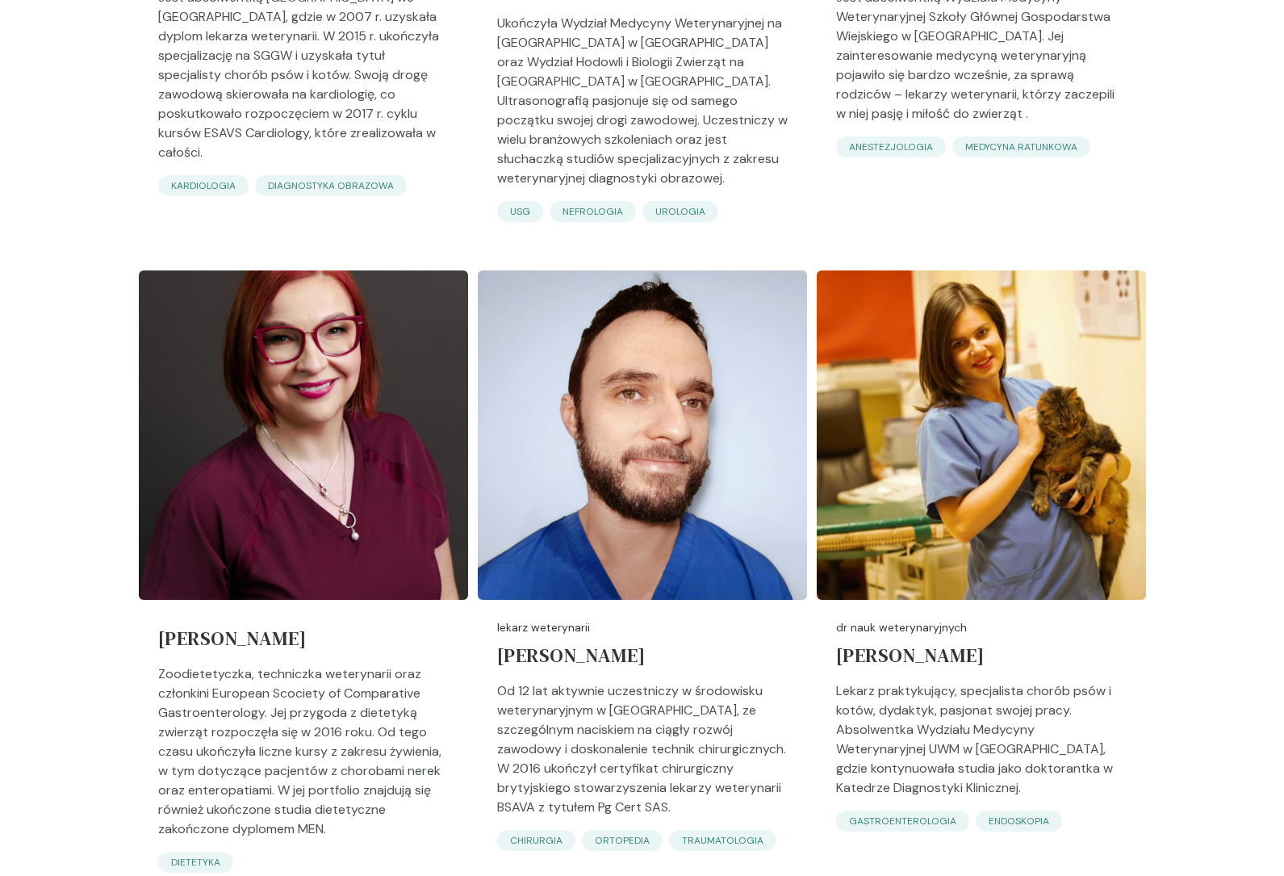
scroll to position [1827, 0]
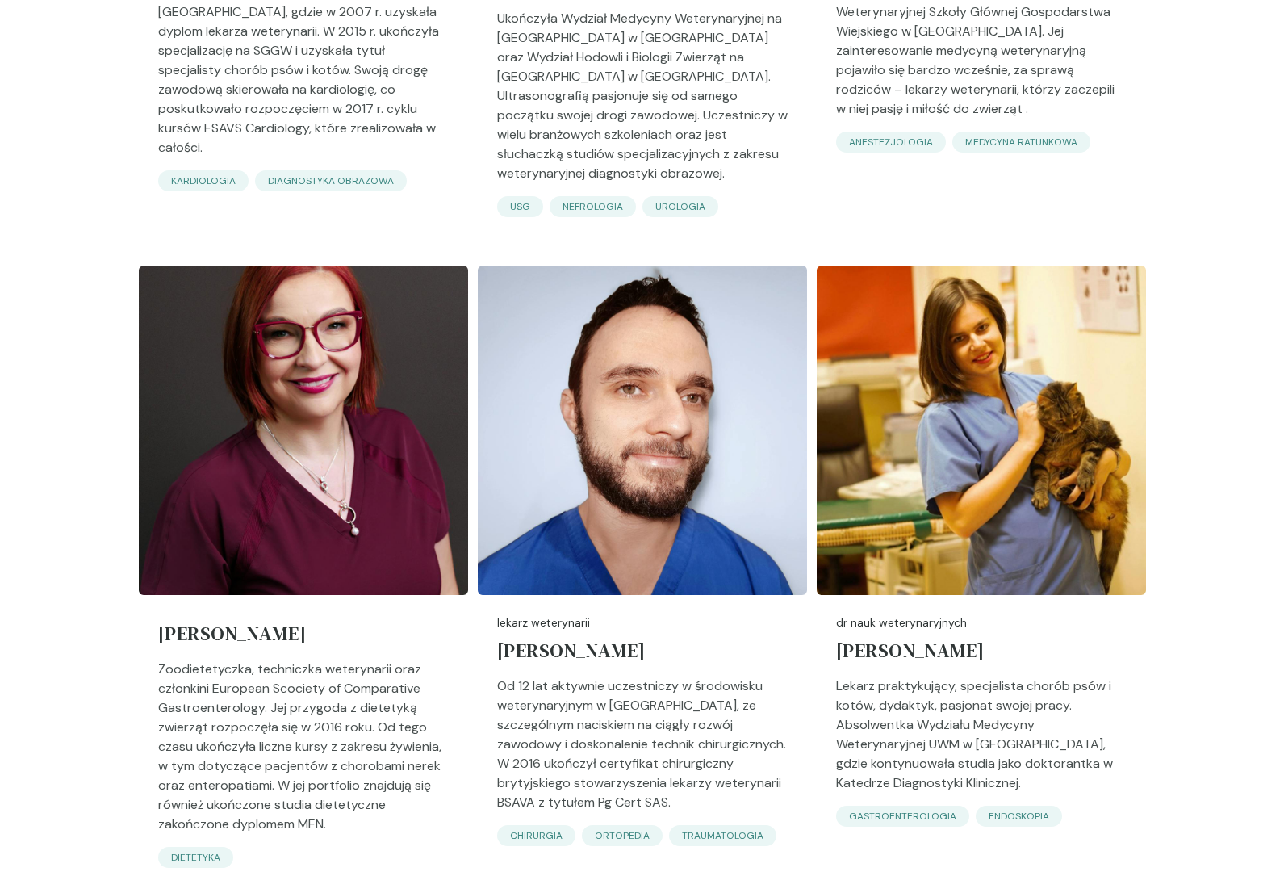
click at [199, 659] on p "Zoodietetyczka, techniczka weterynarii oraz członkini European Scociety of Comp…" at bounding box center [303, 752] width 291 height 187
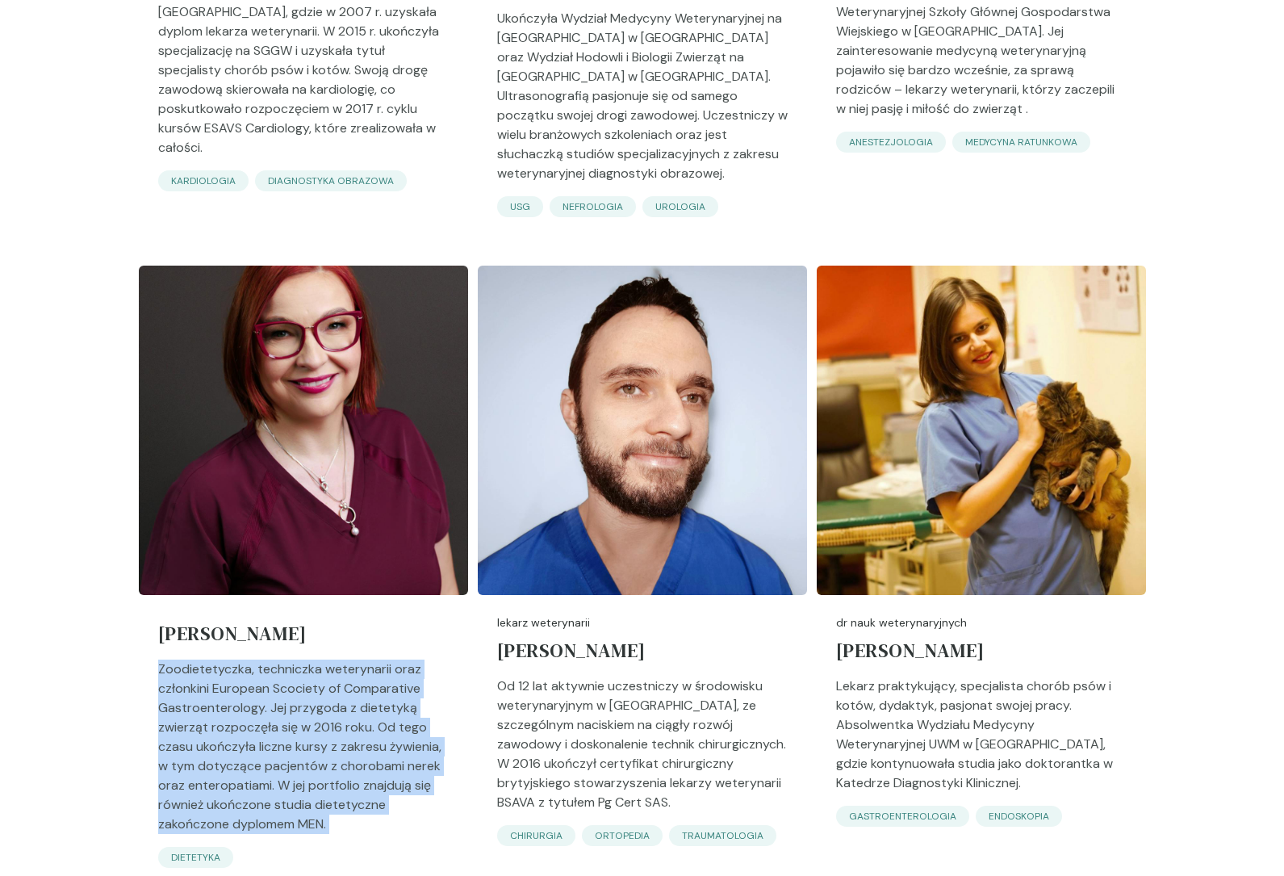
drag, startPoint x: 199, startPoint y: 626, endPoint x: 199, endPoint y: 723, distance: 96.8
click at [199, 723] on p "Zoodietetyczka, techniczka weterynarii oraz członkini European Scociety of Comp…" at bounding box center [303, 752] width 291 height 187
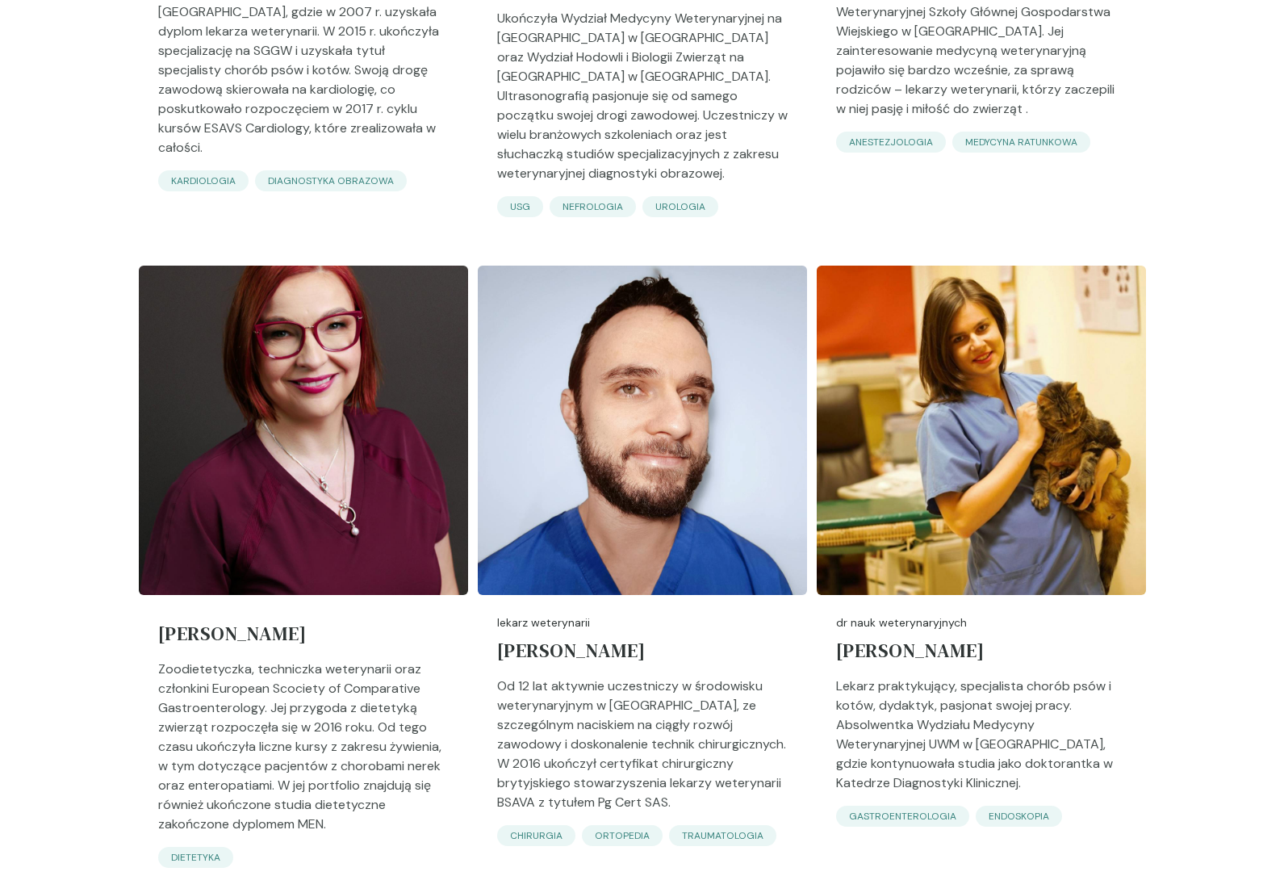
click at [248, 778] on p "Zoodietetyczka, techniczka weterynarii oraz członkini European Scociety of Comp…" at bounding box center [303, 752] width 291 height 187
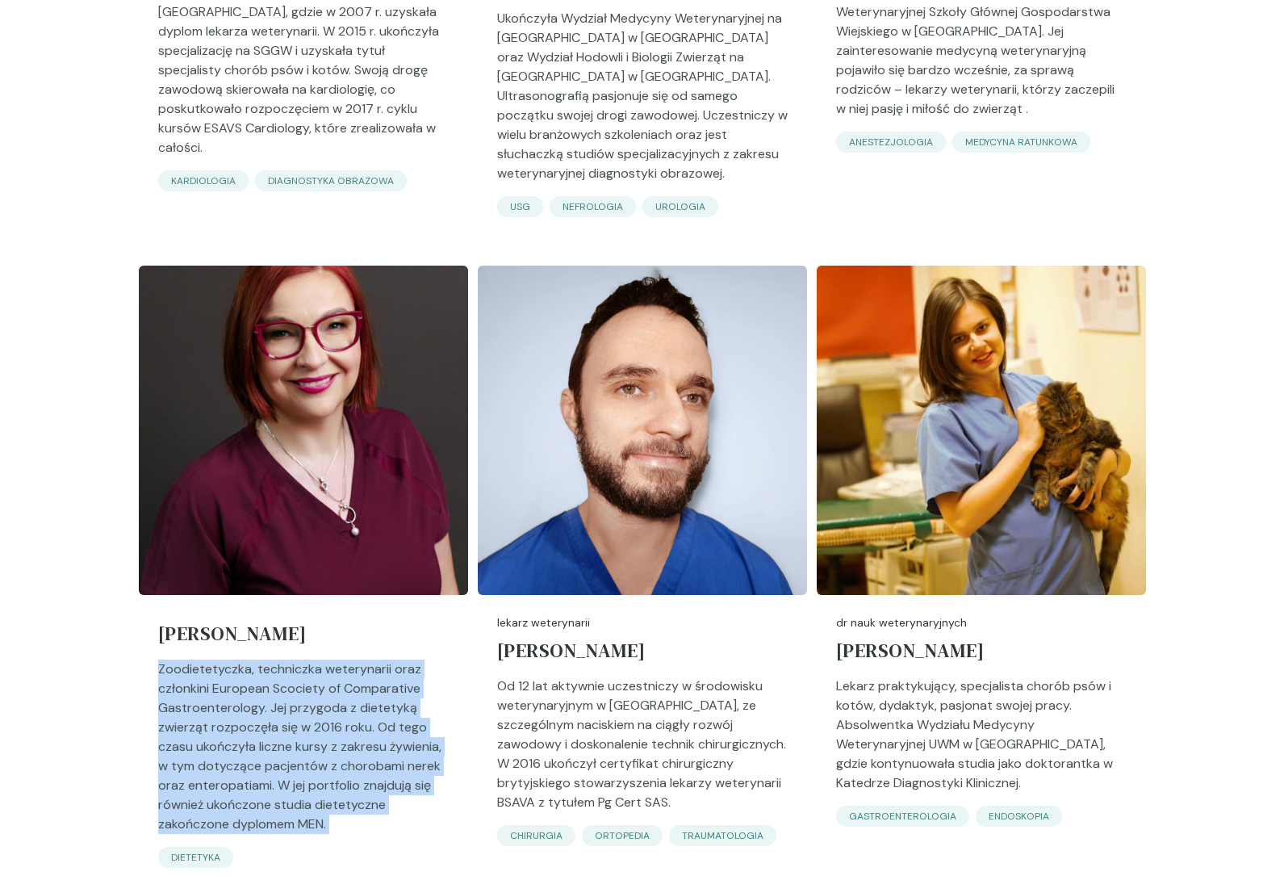
drag, startPoint x: 248, startPoint y: 778, endPoint x: 263, endPoint y: 652, distance: 126.8
click at [263, 659] on p "Zoodietetyczka, techniczka weterynarii oraz członkini European Scociety of Comp…" at bounding box center [303, 752] width 291 height 187
click at [282, 659] on p "Zoodietetyczka, techniczka weterynarii oraz członkini European Scociety of Comp…" at bounding box center [303, 752] width 291 height 187
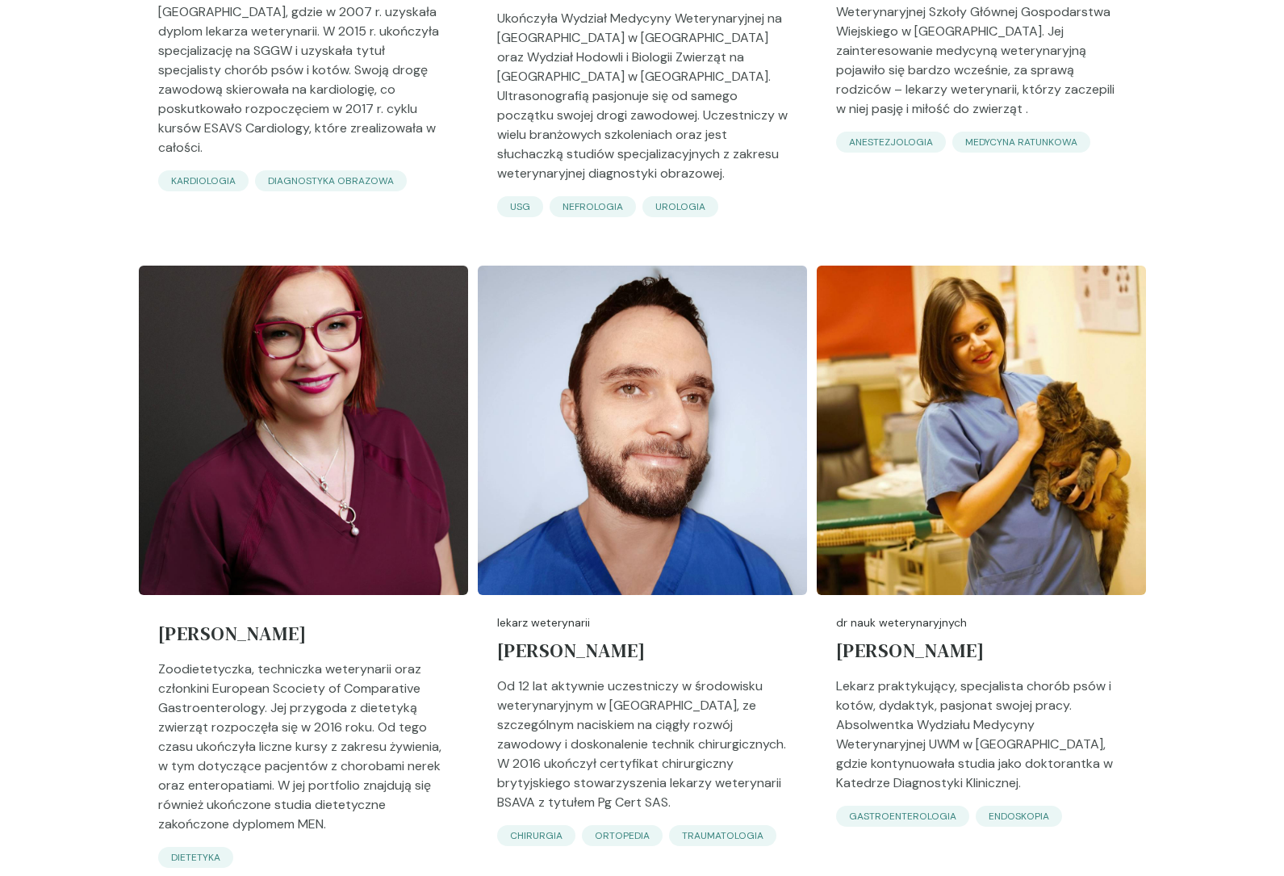
click at [282, 659] on p "Zoodietetyczka, techniczka weterynarii oraz członkini European Scociety of Comp…" at bounding box center [303, 752] width 291 height 187
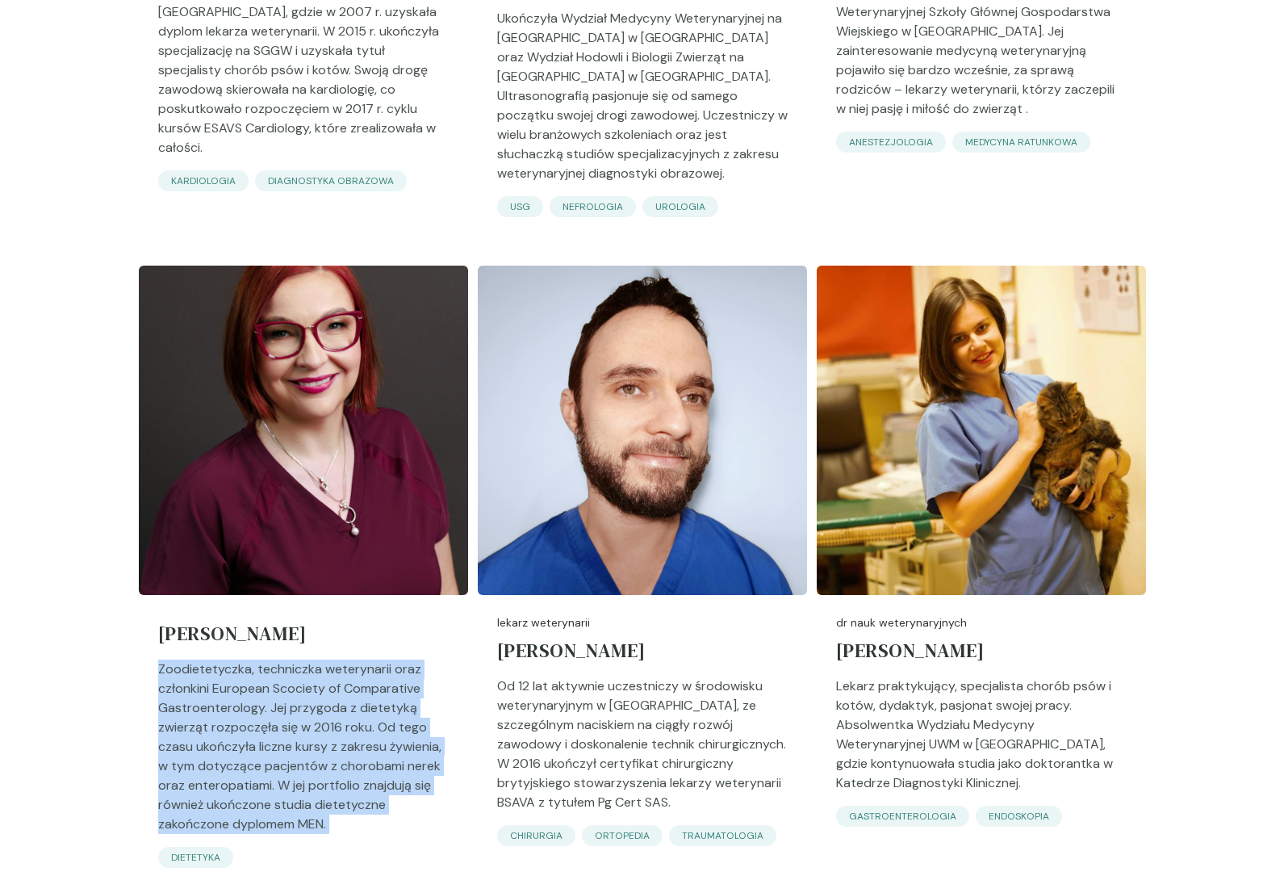
drag, startPoint x: 282, startPoint y: 634, endPoint x: 257, endPoint y: 741, distance: 110.4
click at [257, 741] on p "Zoodietetyczka, techniczka weterynarii oraz członkini European Scociety of Comp…" at bounding box center [303, 752] width 291 height 187
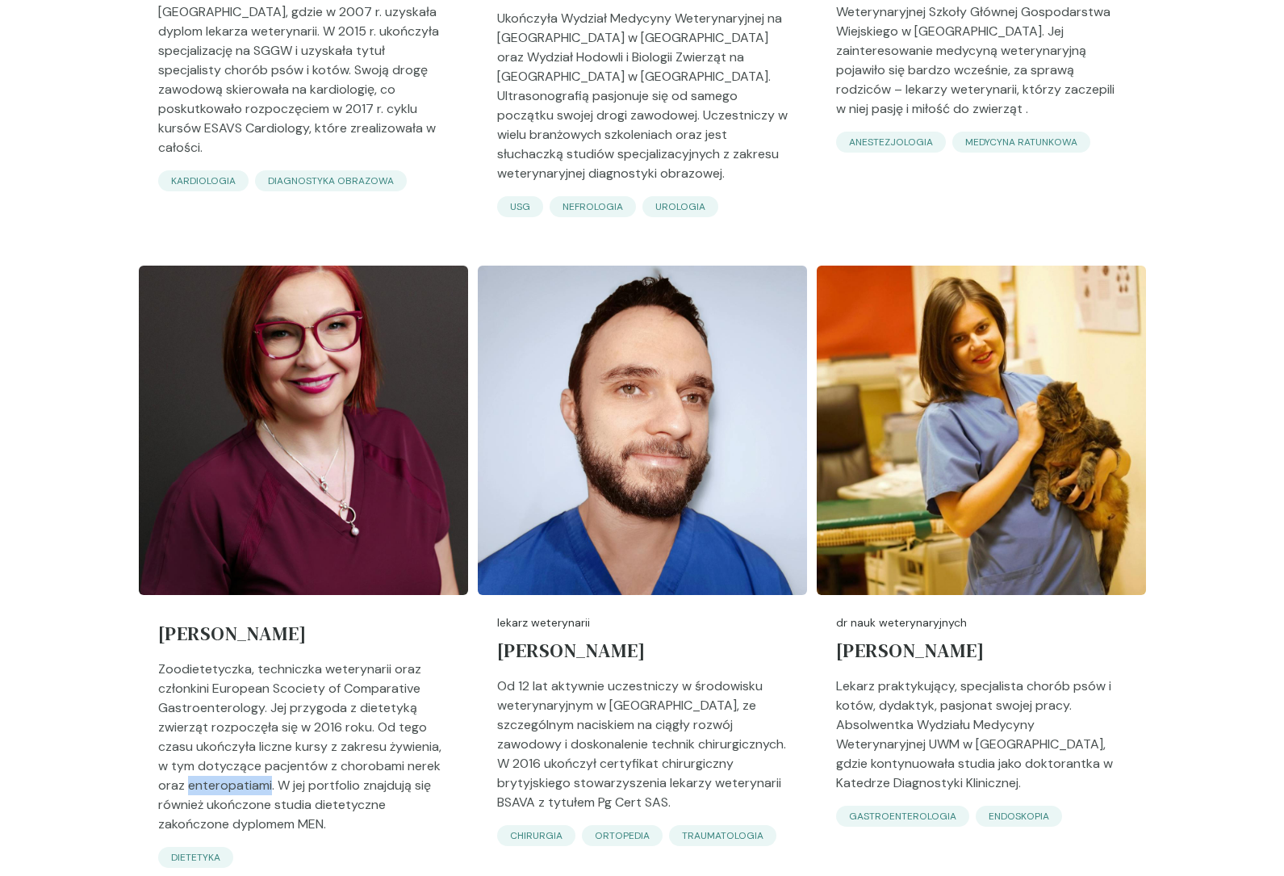
click at [257, 741] on p "Zoodietetyczka, techniczka weterynarii oraz członkini European Scociety of Comp…" at bounding box center [303, 752] width 291 height 187
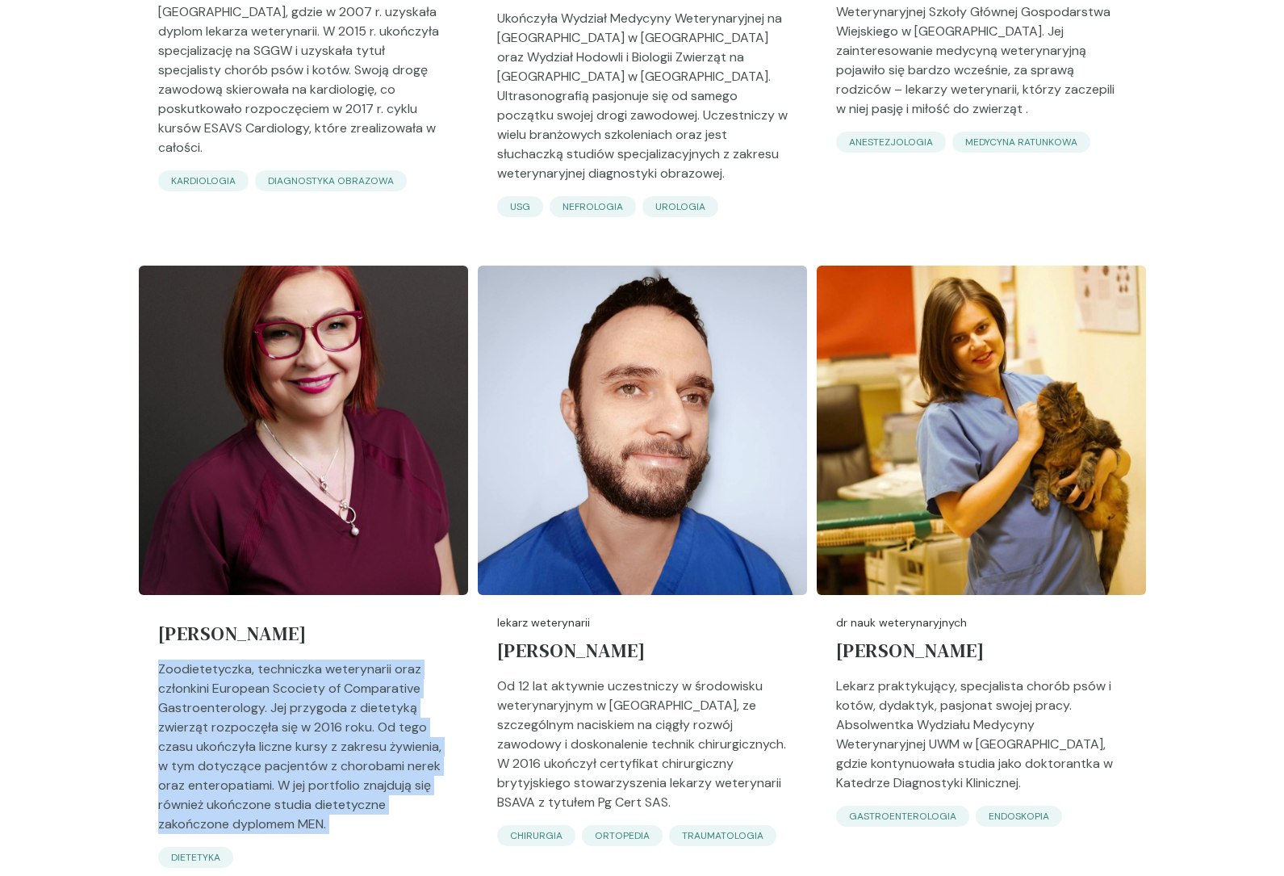
drag, startPoint x: 257, startPoint y: 741, endPoint x: 277, endPoint y: 665, distance: 78.5
click at [277, 665] on p "Zoodietetyczka, techniczka weterynarii oraz członkini European Scociety of Comp…" at bounding box center [303, 752] width 291 height 187
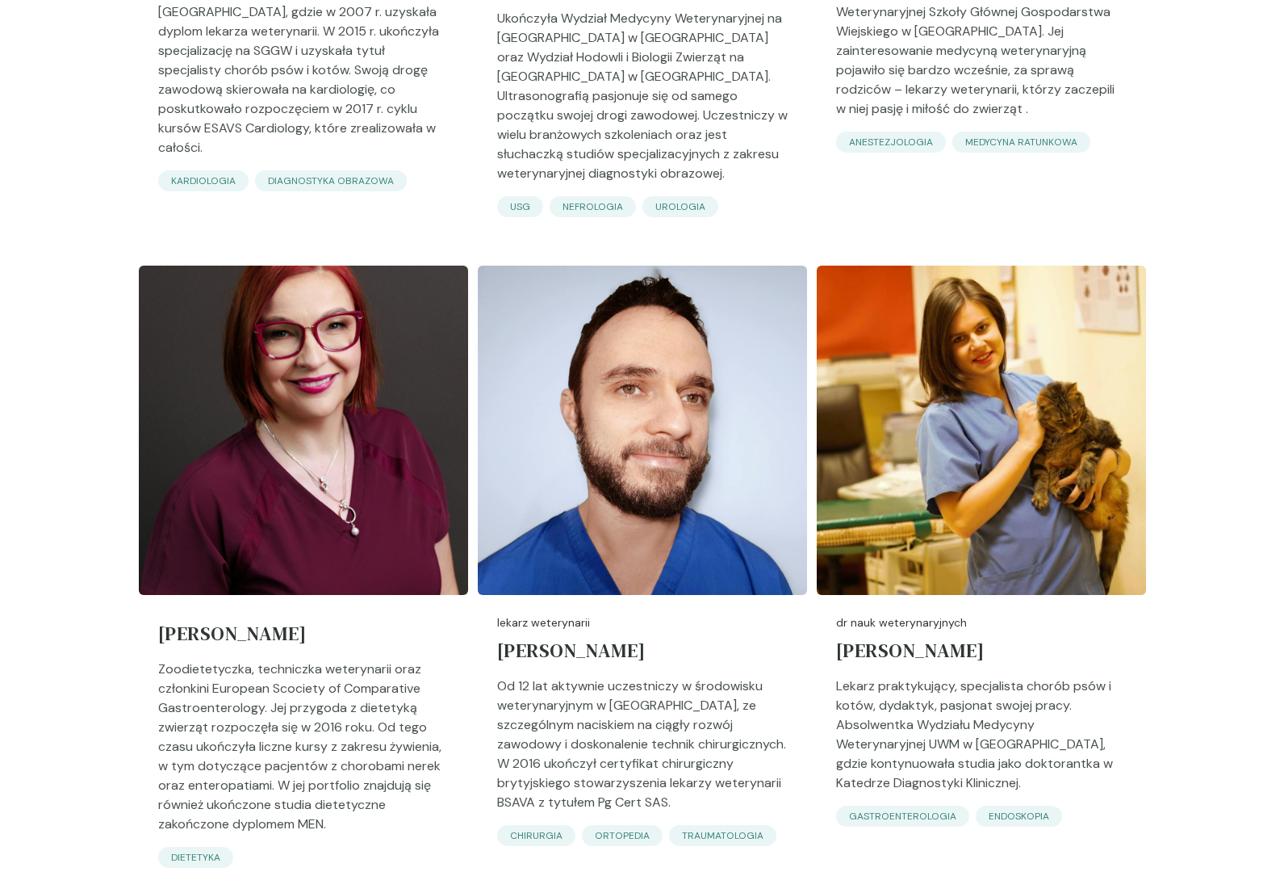
click at [277, 665] on p "Zoodietetyczka, techniczka weterynarii oraz członkini European Scociety of Comp…" at bounding box center [303, 752] width 291 height 187
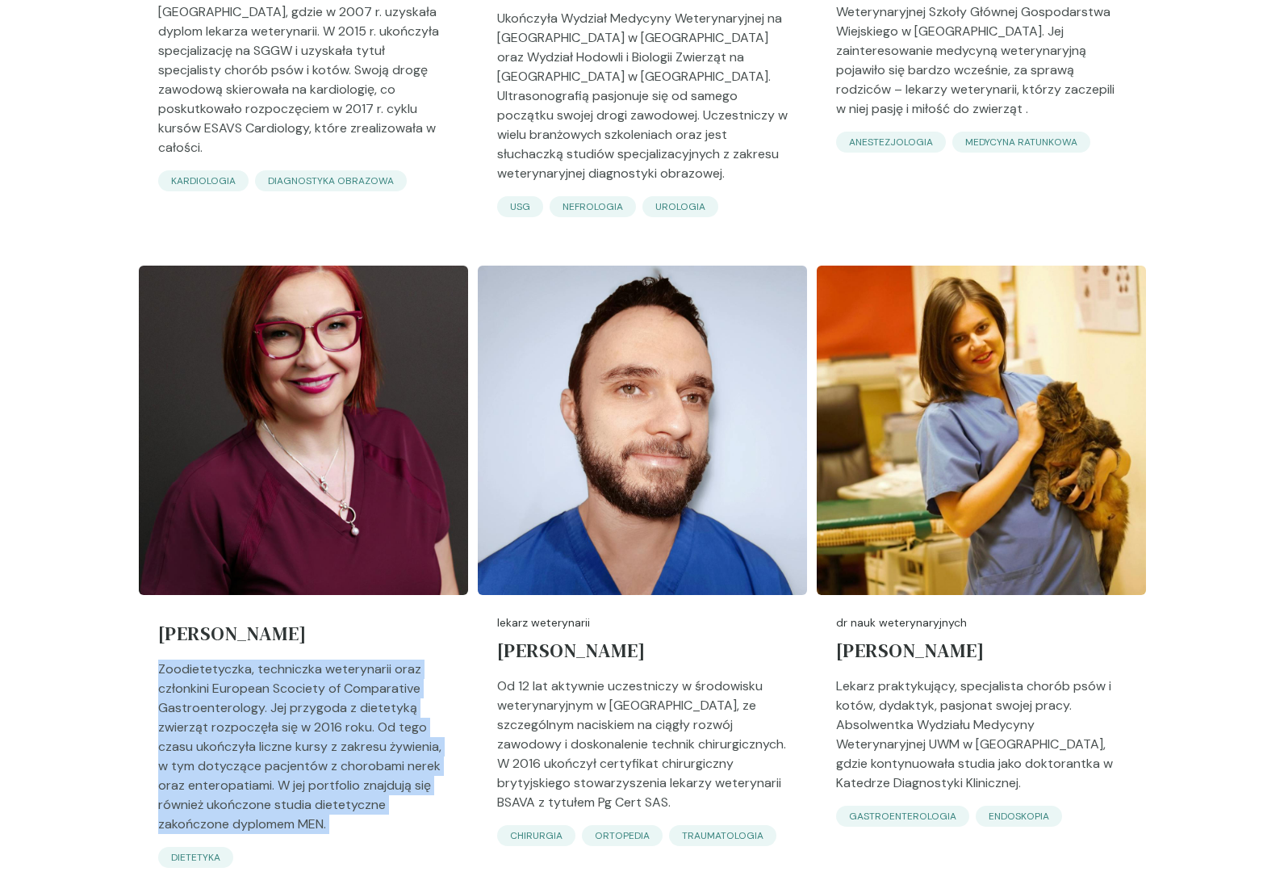
drag, startPoint x: 277, startPoint y: 665, endPoint x: 271, endPoint y: 773, distance: 108.3
click at [271, 772] on p "Zoodietetyczka, techniczka weterynarii oraz członkini European Scociety of Comp…" at bounding box center [303, 752] width 291 height 187
click at [271, 773] on p "Zoodietetyczka, techniczka weterynarii oraz członkini European Scociety of Comp…" at bounding box center [303, 752] width 291 height 187
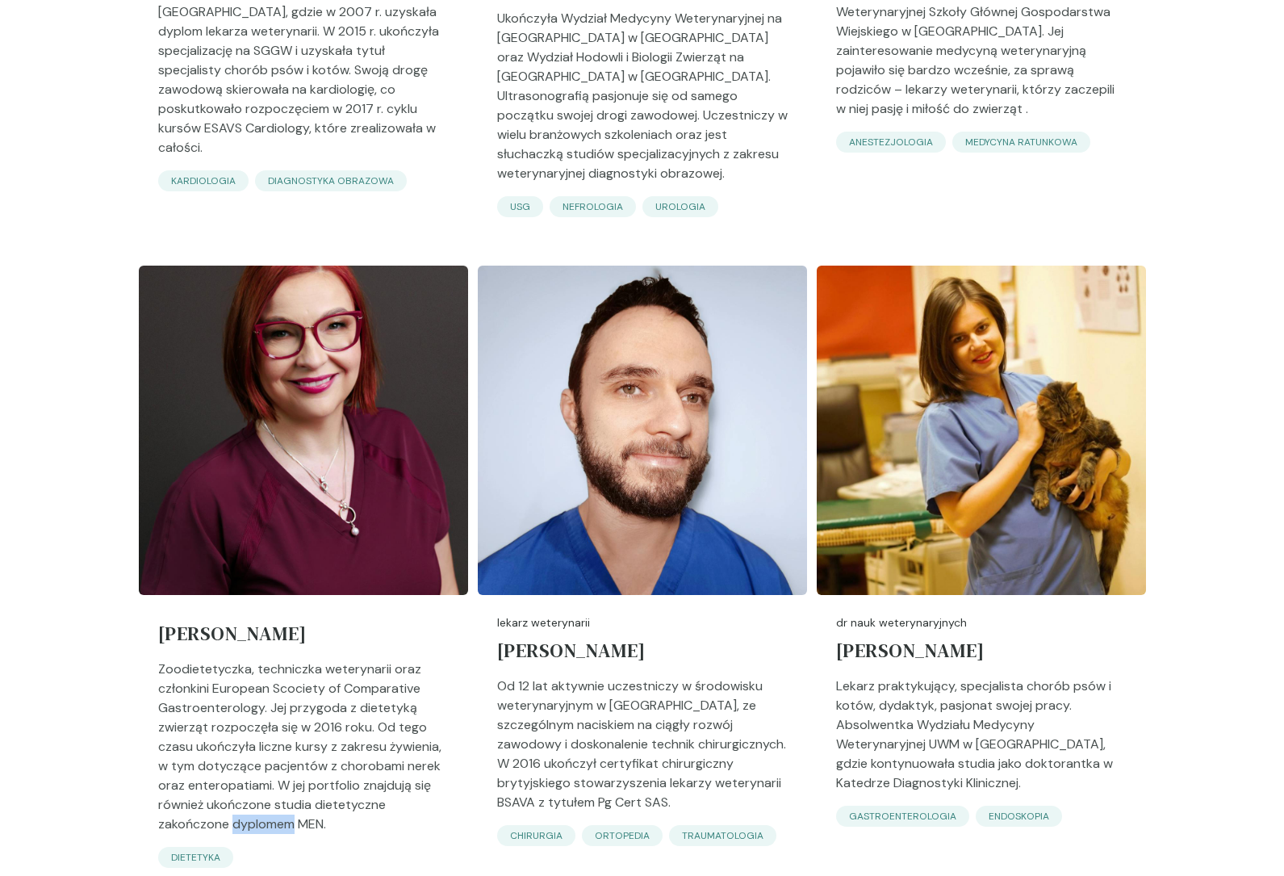
click at [271, 773] on p "Zoodietetyczka, techniczka weterynarii oraz członkini European Scociety of Comp…" at bounding box center [303, 752] width 291 height 187
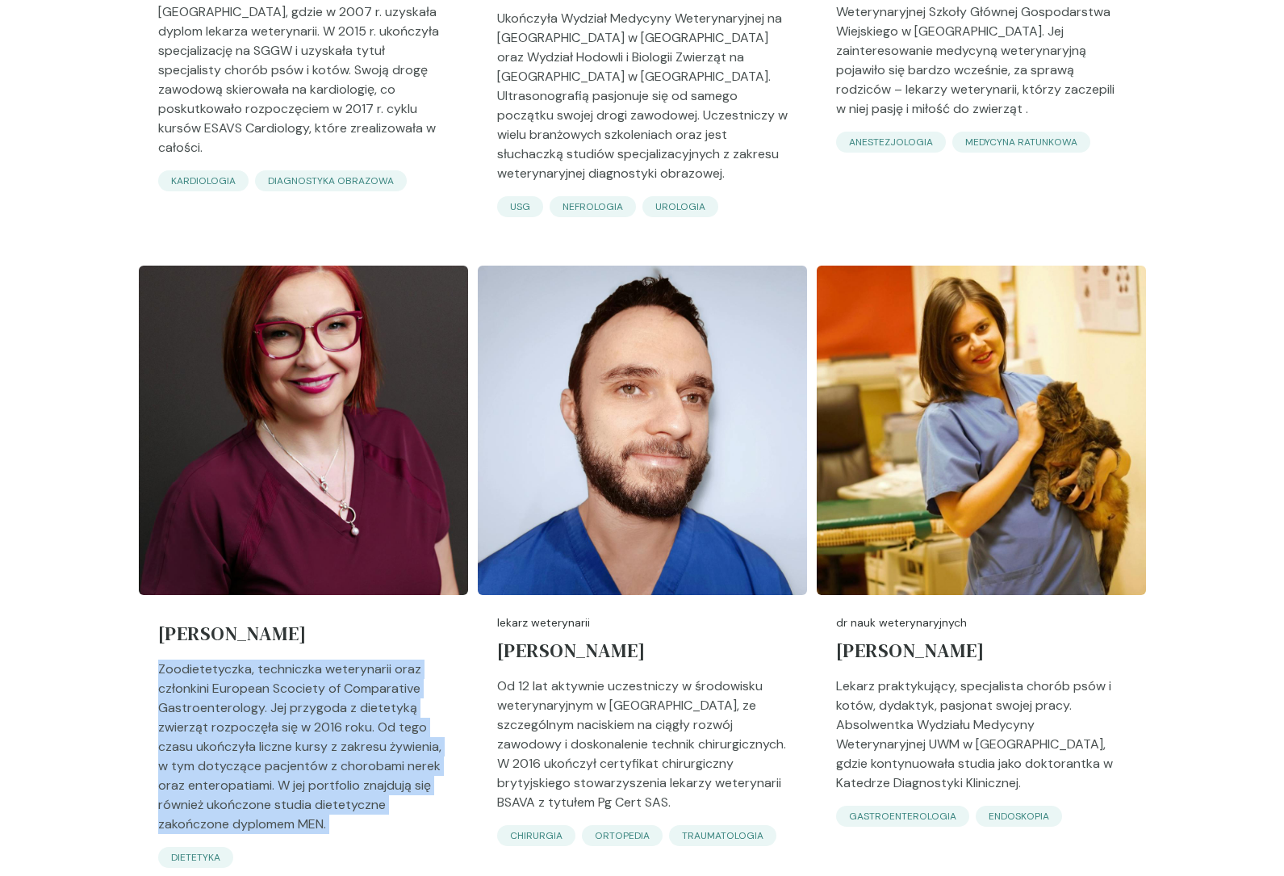
drag, startPoint x: 271, startPoint y: 773, endPoint x: 278, endPoint y: 742, distance: 32.3
click at [274, 755] on p "Zoodietetyczka, techniczka weterynarii oraz członkini European Scociety of Comp…" at bounding box center [303, 752] width 291 height 187
click at [278, 742] on p "Zoodietetyczka, techniczka weterynarii oraz członkini European Scociety of Comp…" at bounding box center [303, 752] width 291 height 187
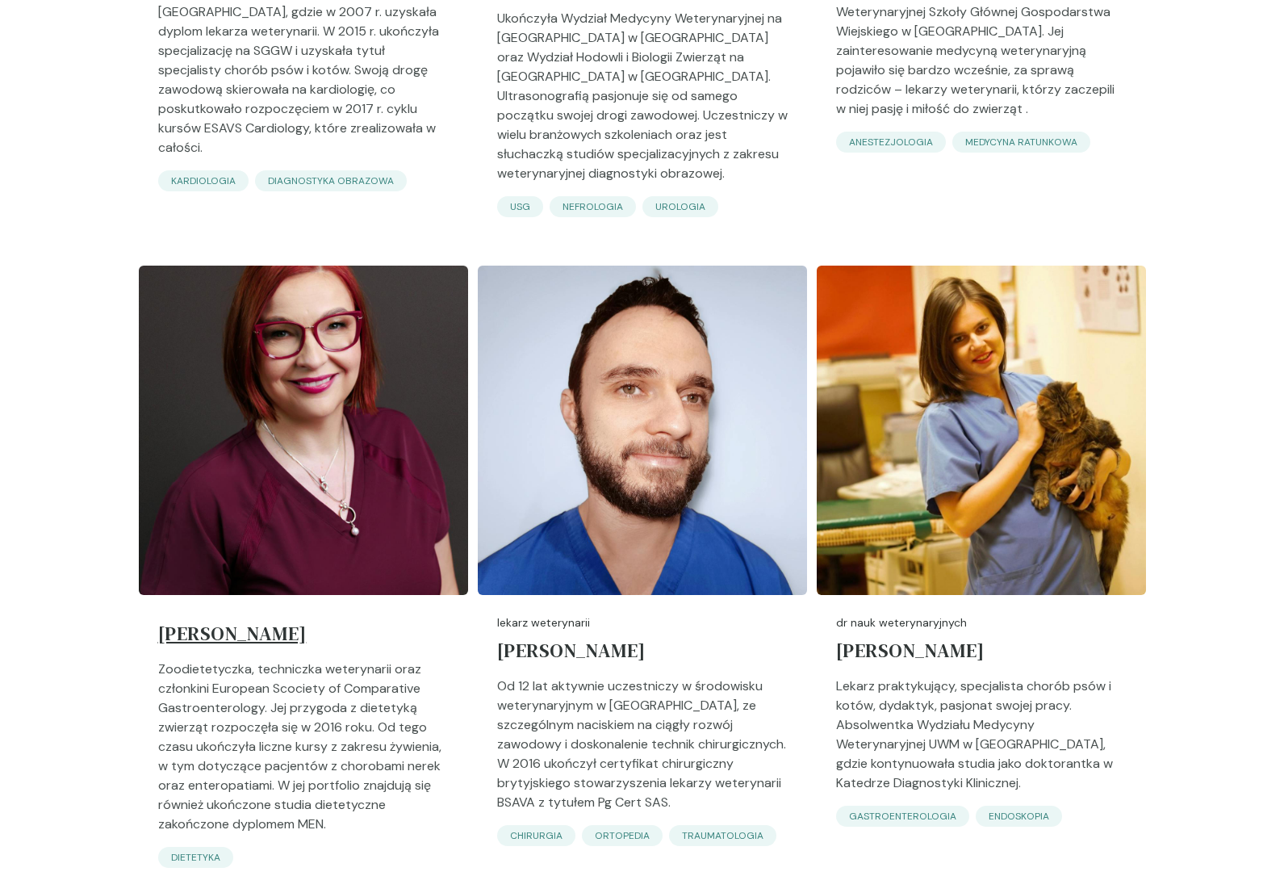
click at [271, 614] on h5 "[PERSON_NAME]" at bounding box center [303, 636] width 291 height 45
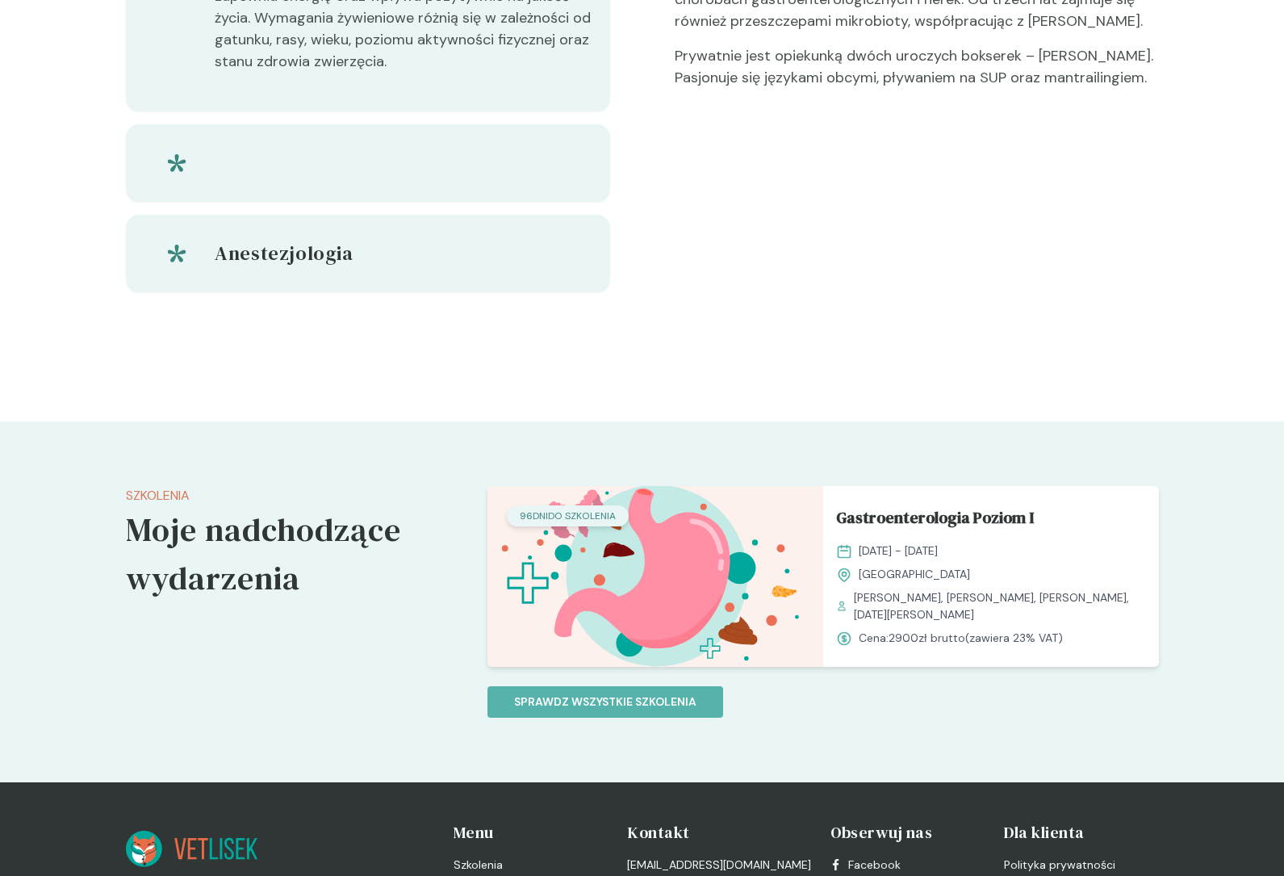
scroll to position [410, 0]
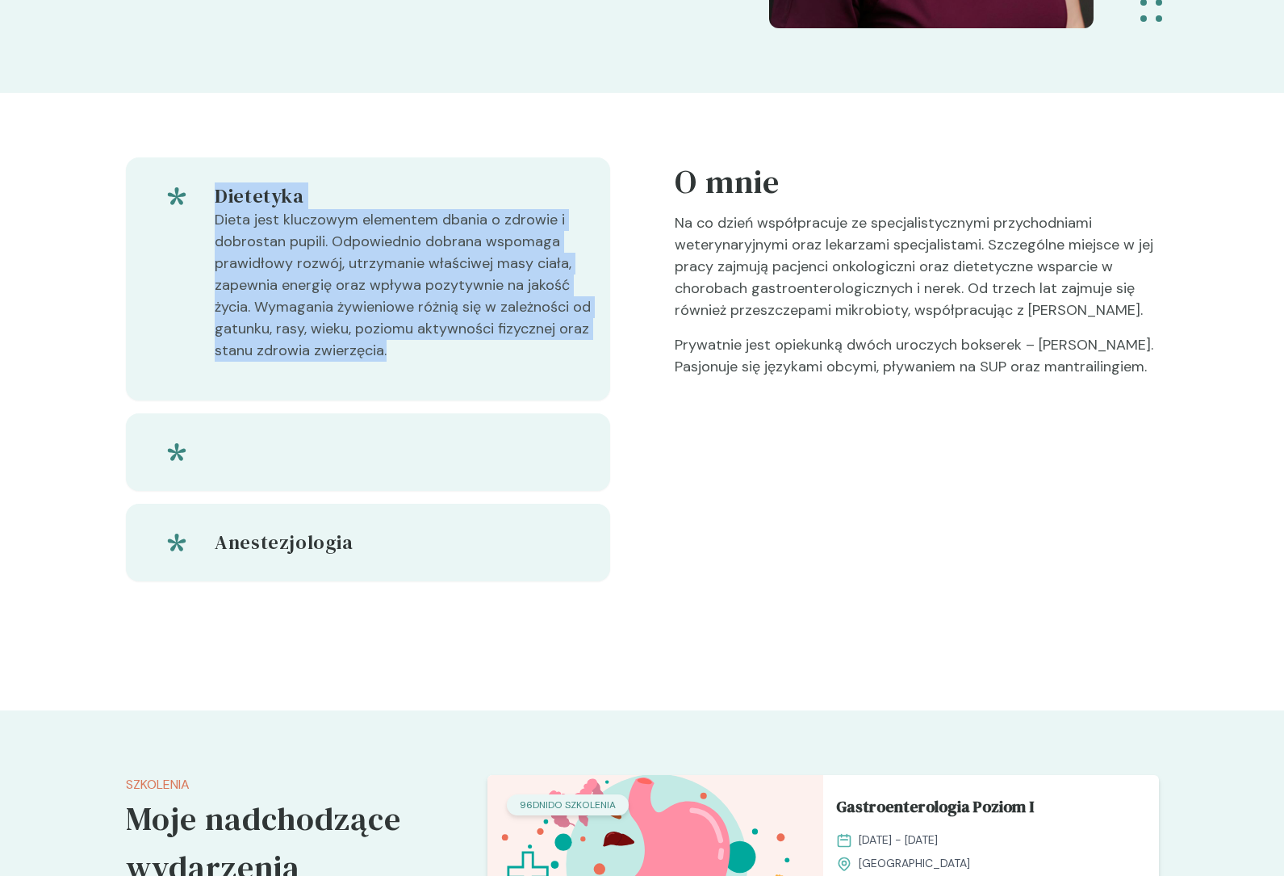
drag, startPoint x: 298, startPoint y: 478, endPoint x: 141, endPoint y: 118, distance: 392.5
click at [142, 118] on div "Dietetyka Dieta jest kluczowym elementem dbania o zdrowie i dobrostan pupili. O…" at bounding box center [642, 401] width 1033 height 617
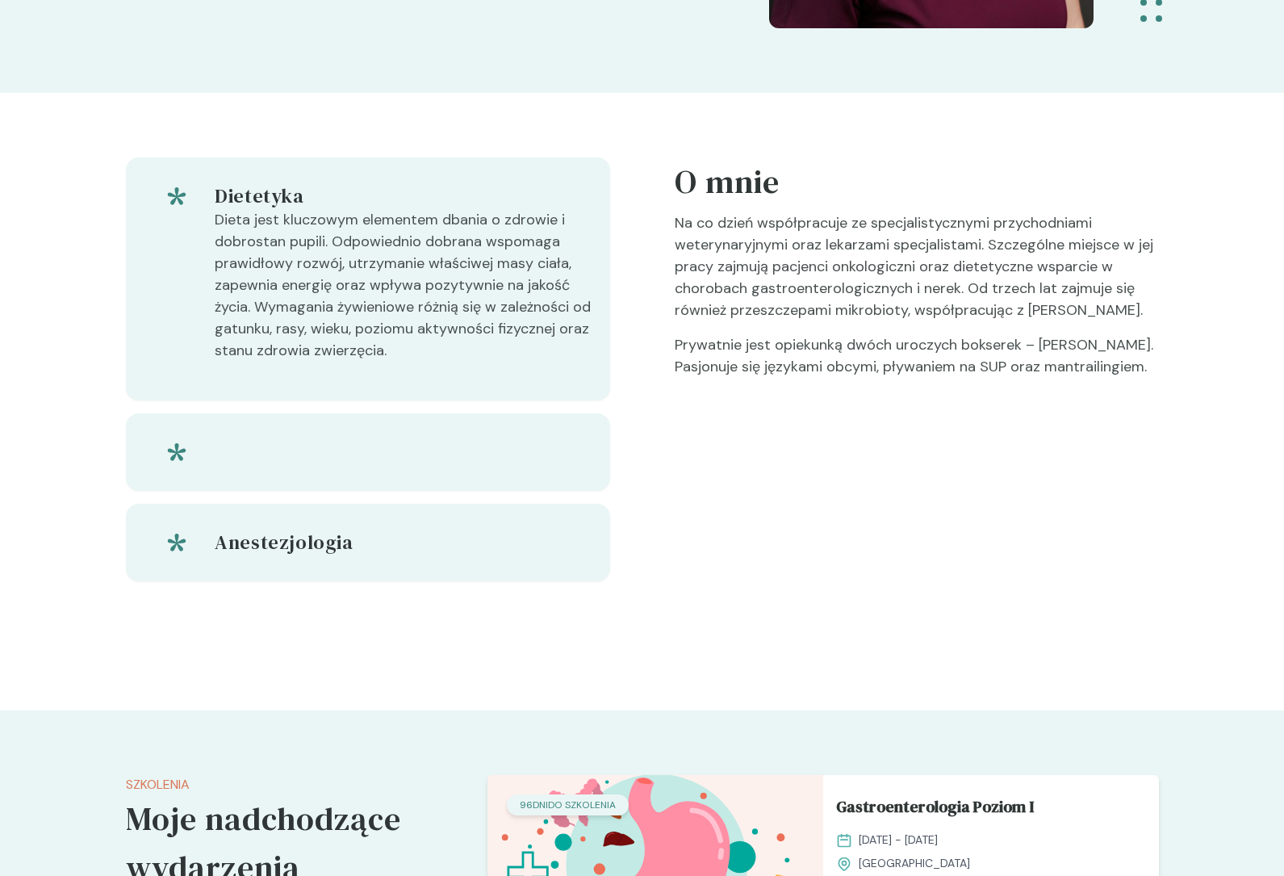
click at [141, 118] on div "Dietetyka Dieta jest kluczowym elementem dbania o zdrowie i dobrostan pupili. O…" at bounding box center [642, 401] width 1033 height 617
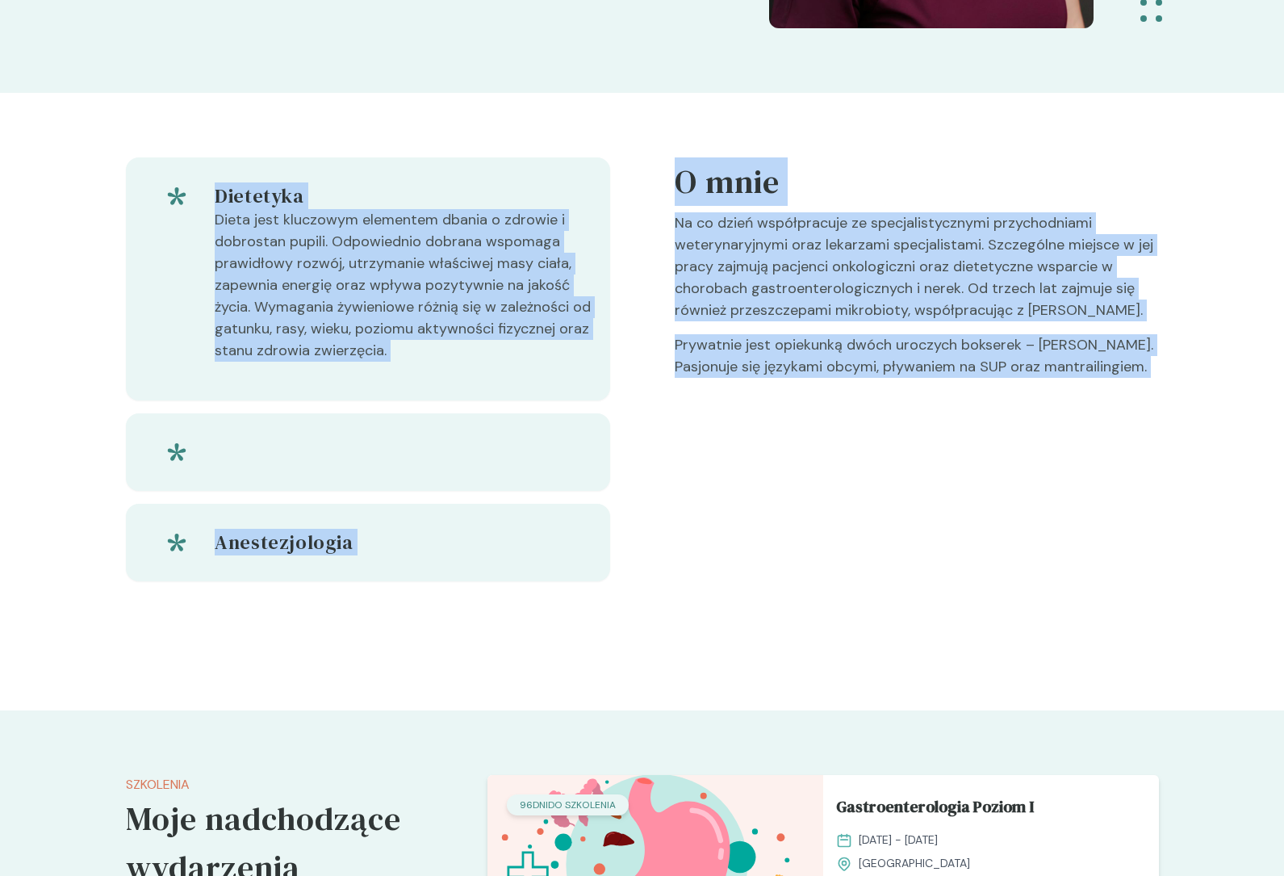
drag, startPoint x: 141, startPoint y: 118, endPoint x: 661, endPoint y: 653, distance: 745.9
click at [661, 654] on div "Dietetyka Dieta jest kluczowym elementem dbania o zdrowie i dobrostan pupili. O…" at bounding box center [642, 401] width 1033 height 617
click at [661, 653] on div "Dietetyka Dieta jest kluczowym elementem dbania o zdrowie i dobrostan pupili. O…" at bounding box center [642, 401] width 1033 height 617
drag, startPoint x: 661, startPoint y: 653, endPoint x: 89, endPoint y: 132, distance: 773.6
click at [88, 133] on div "Dietetyka Dieta jest kluczowym elementem dbania o zdrowie i dobrostan pupili. O…" at bounding box center [642, 401] width 1284 height 617
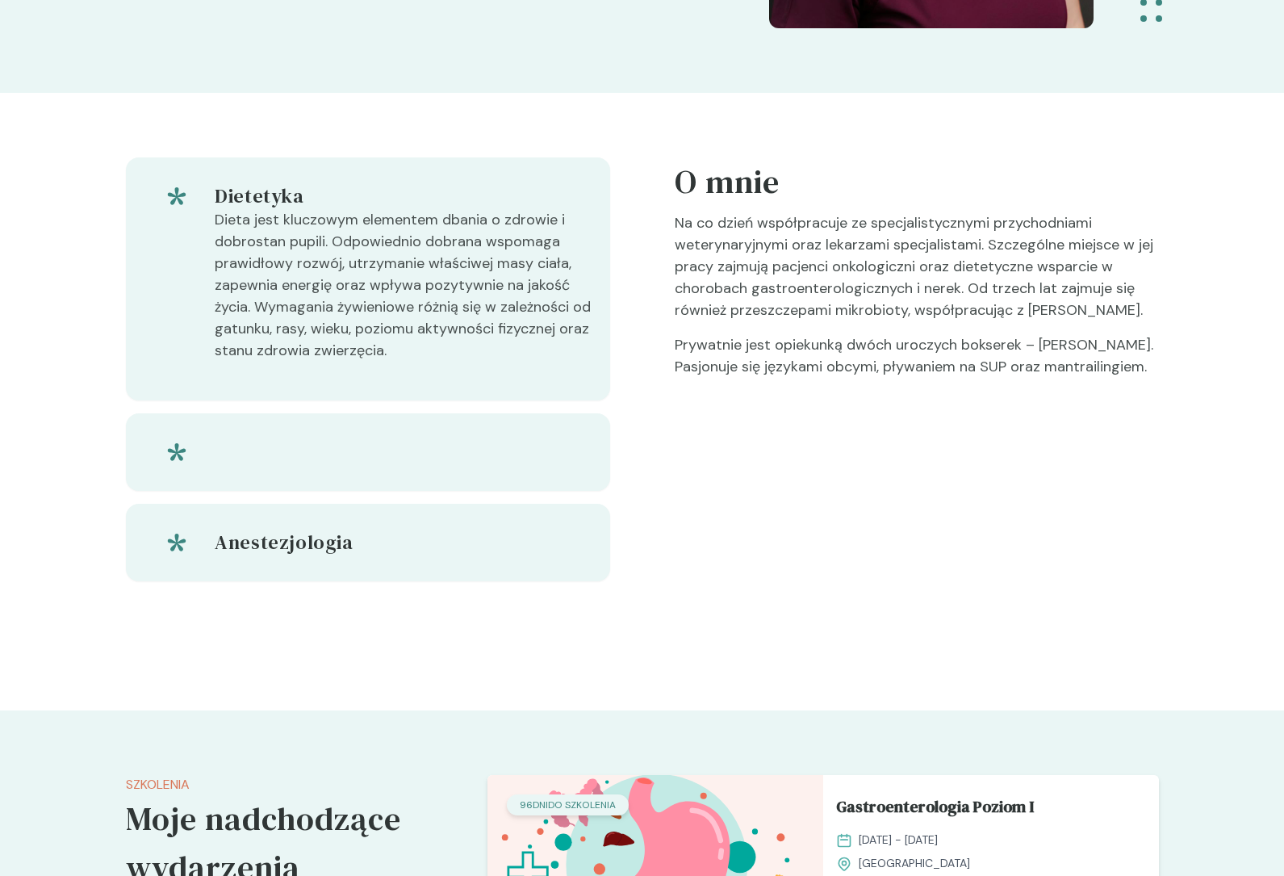
click at [89, 132] on div "Dietetyka Dieta jest kluczowym elementem dbania o zdrowie i dobrostan pupili. O…" at bounding box center [642, 401] width 1284 height 617
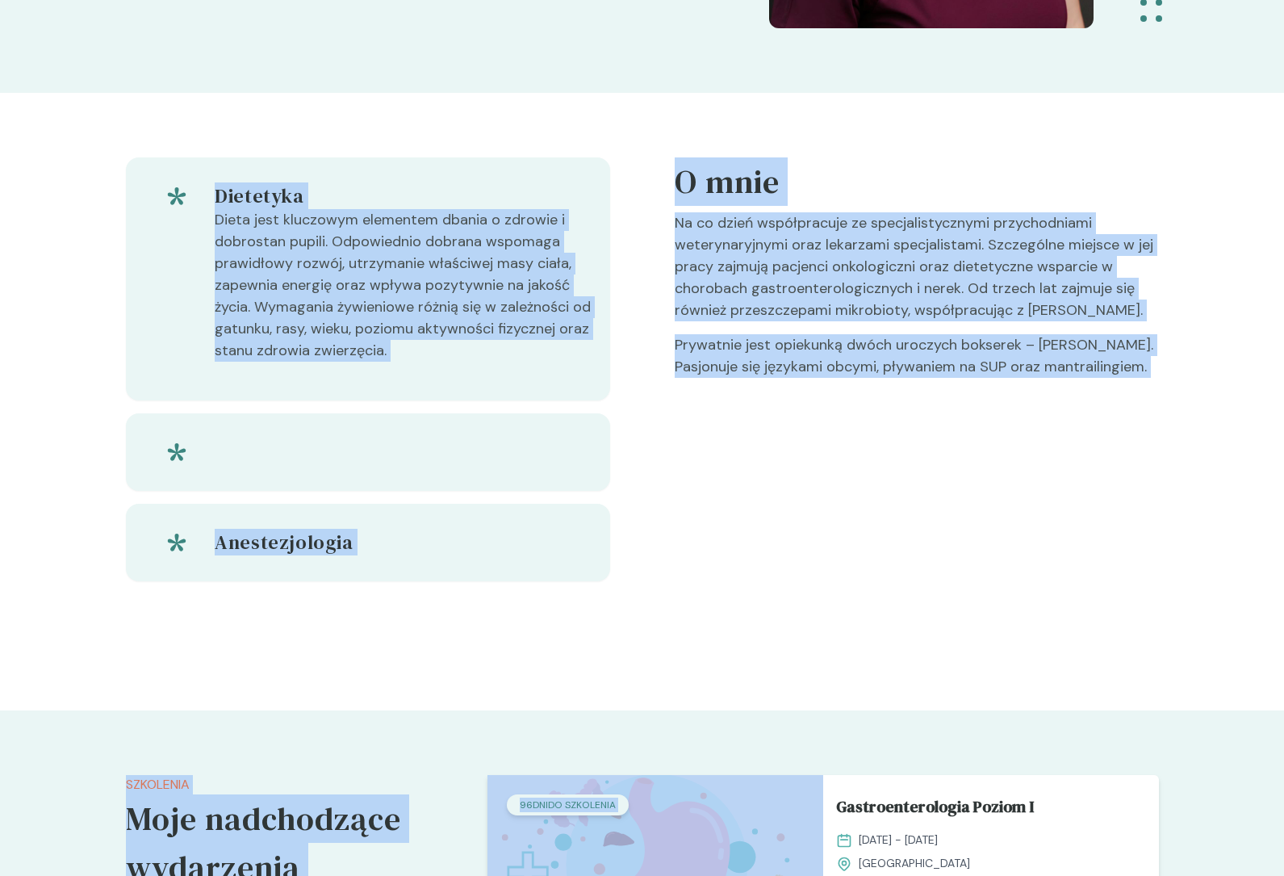
drag, startPoint x: 119, startPoint y: 123, endPoint x: 1180, endPoint y: 719, distance: 1216.3
click at [1180, 719] on div "Prowadzacy [PERSON_NAME] [PERSON_NAME] Zoodietetyczka, techniczka weterynarii o…" at bounding box center [642, 355] width 1284 height 1432
click at [1180, 719] on div "Szkolenia Moje nadchodzące wydarzenia 96 dni do szkolenia Gastroenterologia Poz…" at bounding box center [642, 890] width 1284 height 361
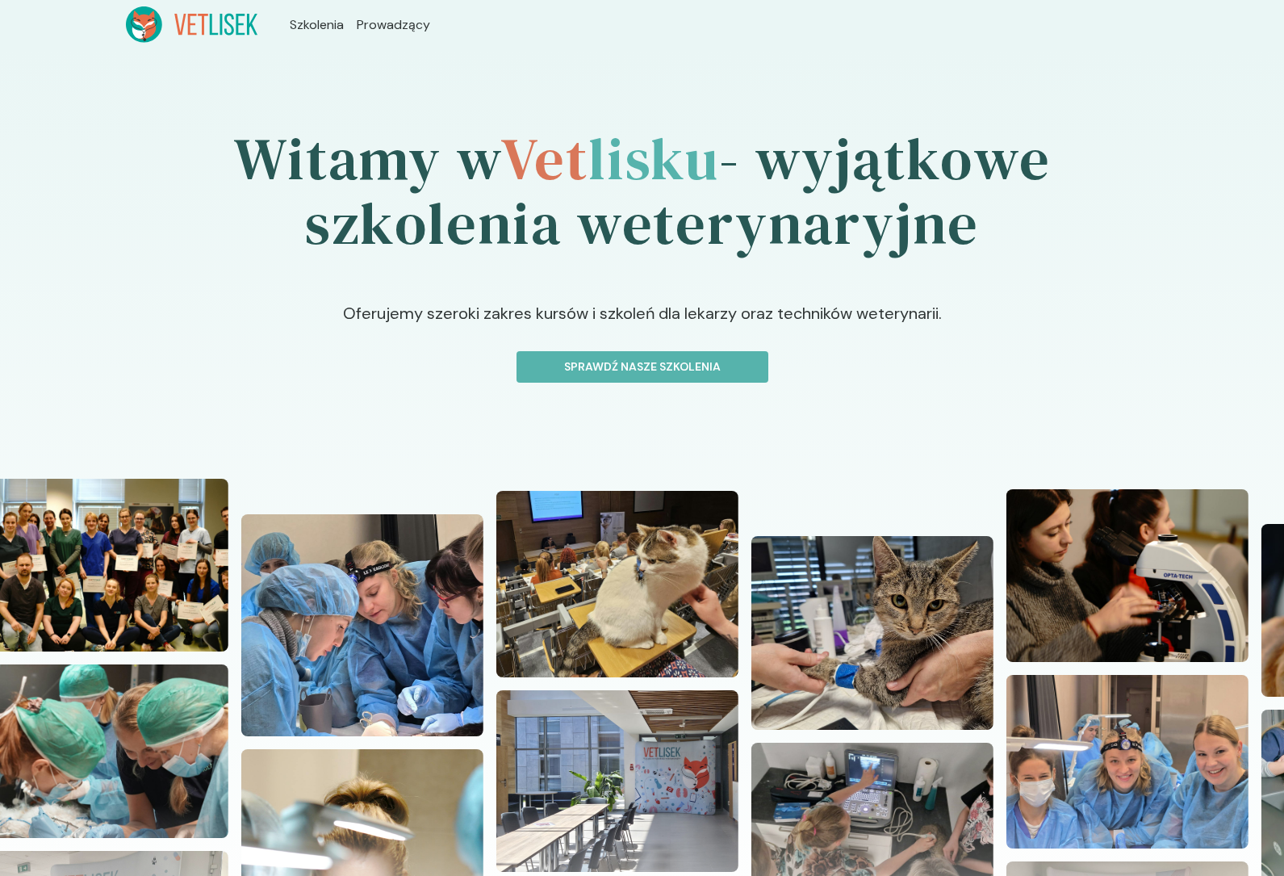
click at [676, 331] on p "Oferujemy szeroki zakres kursów i szkoleń dla lekarzy oraz techników weterynari…" at bounding box center [642, 326] width 856 height 50
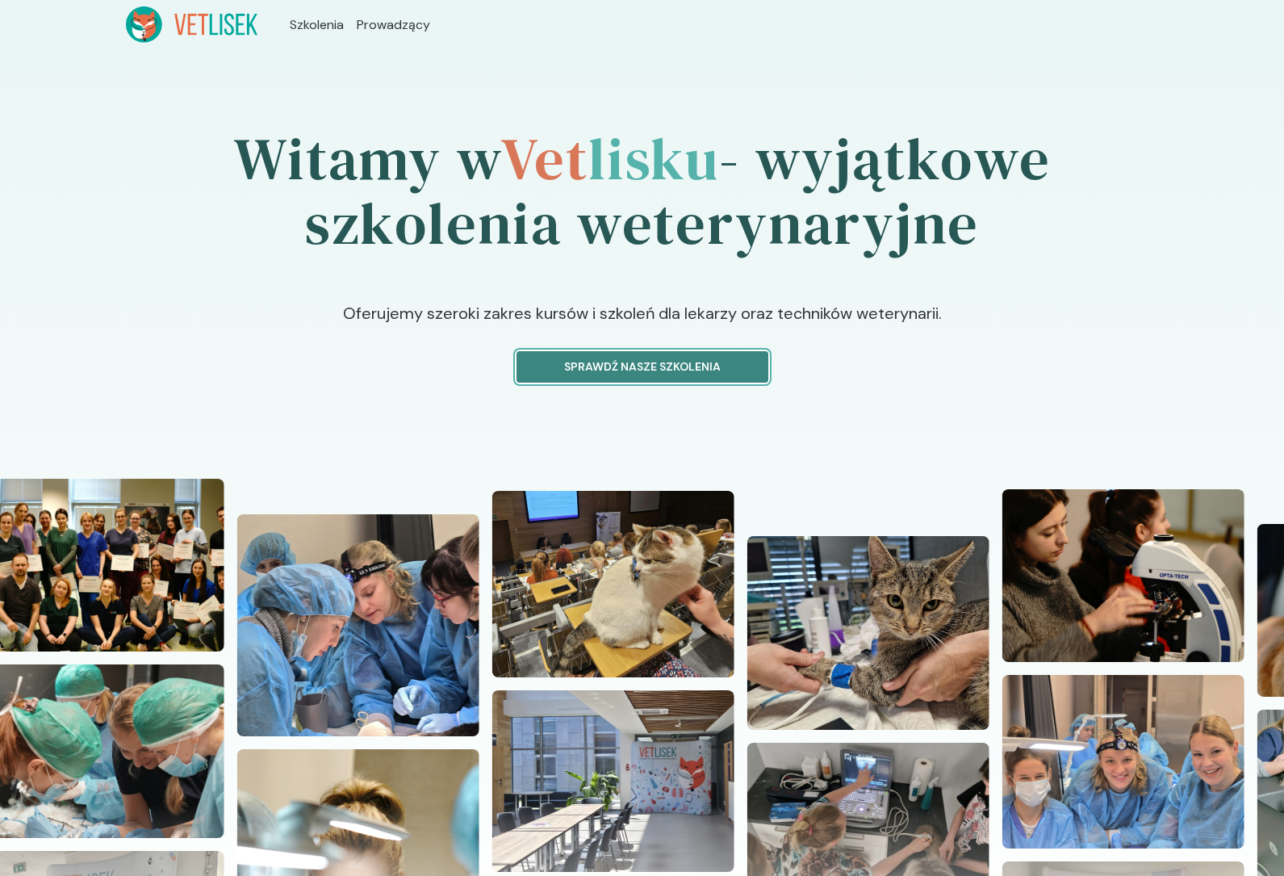
click at [643, 370] on p "Sprawdź nasze szkolenia" at bounding box center [642, 366] width 224 height 17
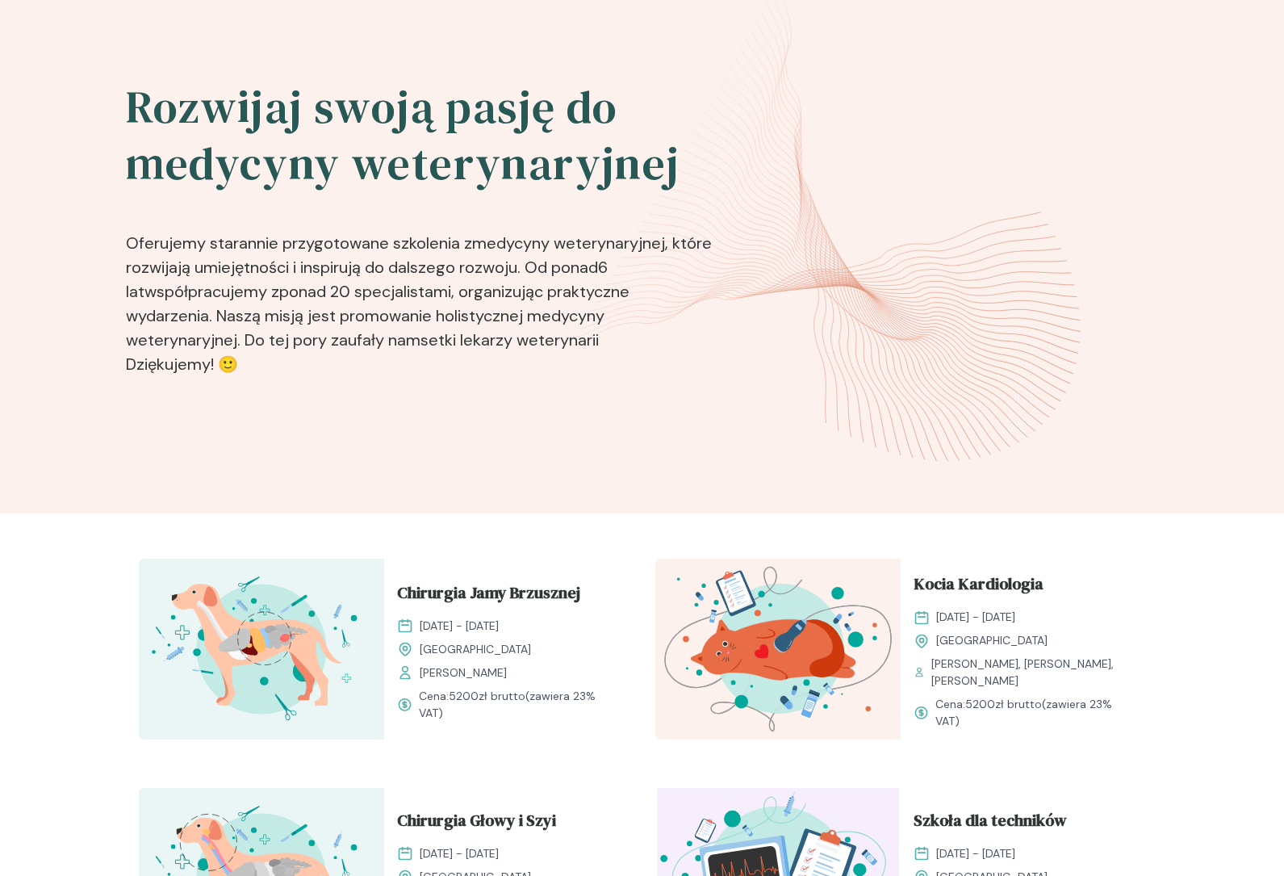
scroll to position [220, 0]
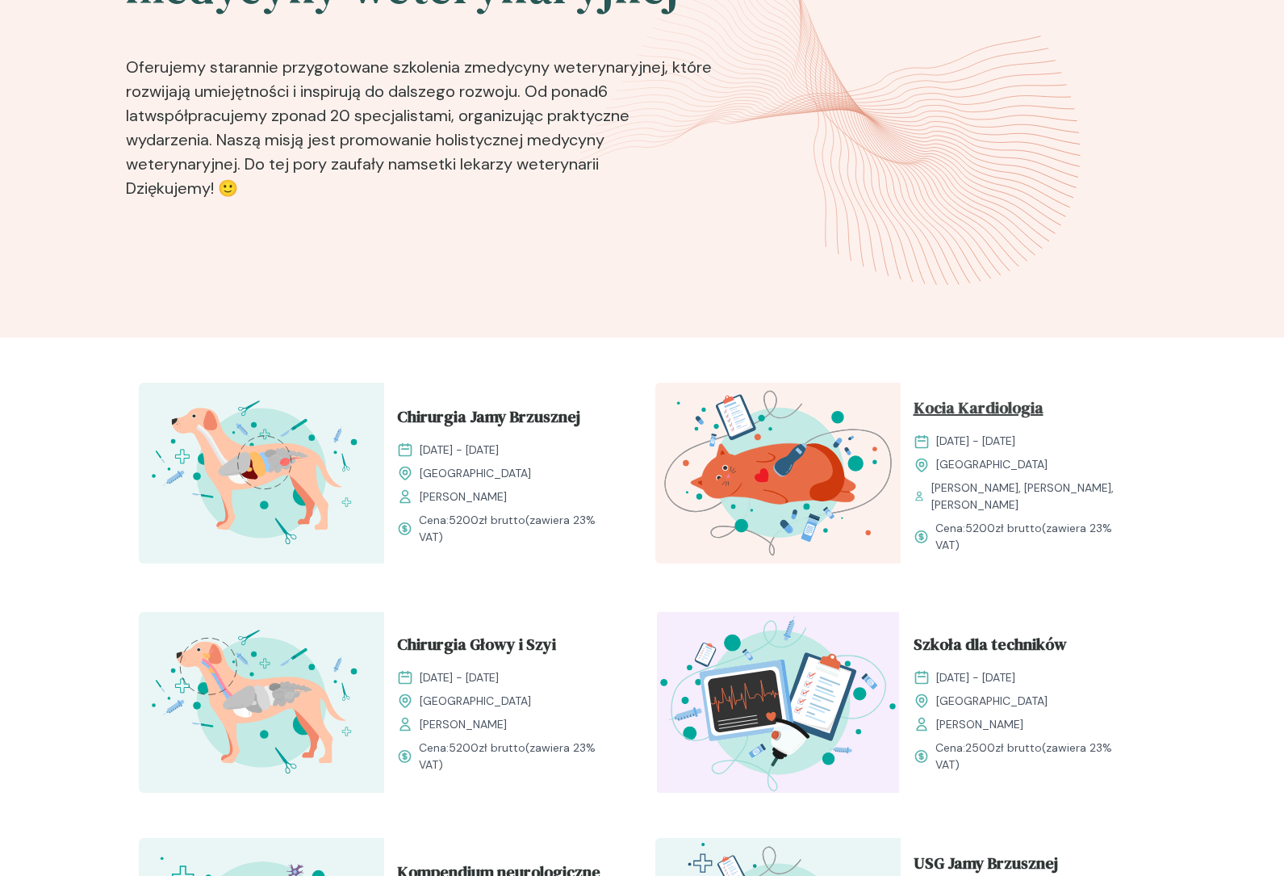
click at [960, 401] on span "Kocia Kardiologia" at bounding box center [979, 410] width 130 height 31
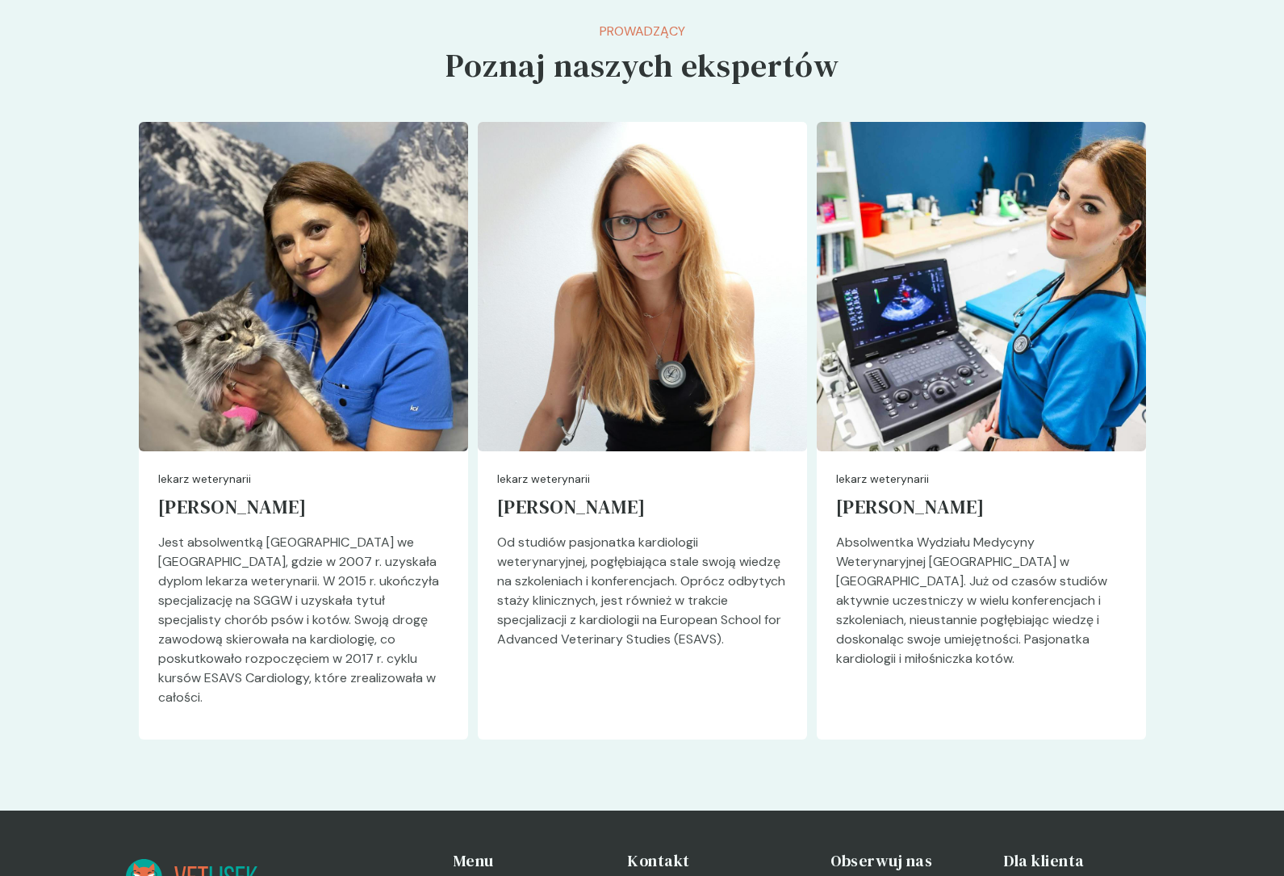
scroll to position [3521, 0]
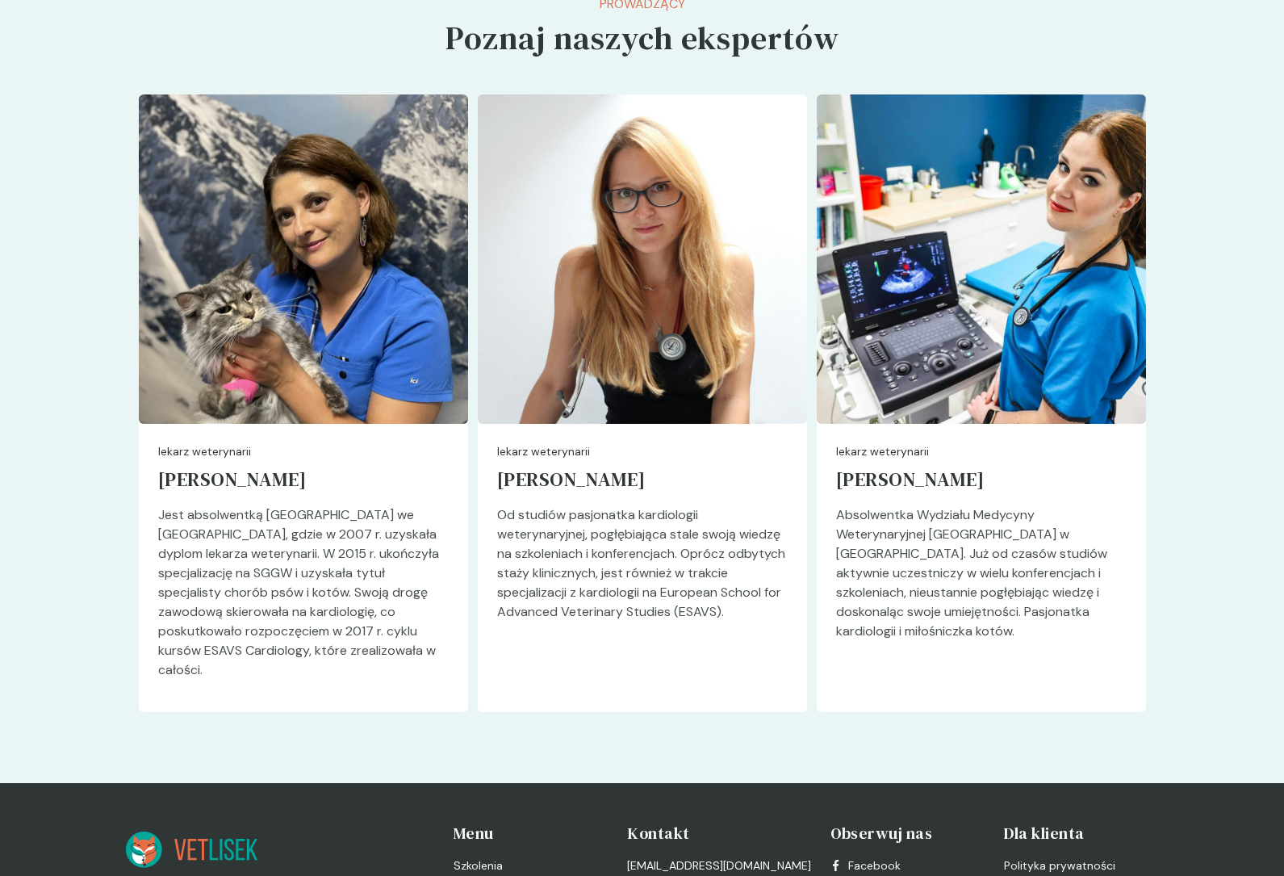
click at [253, 69] on div "Prowadzący Poznaj naszych ekspertów Przejdź do strony prowadzącego lekarz weter…" at bounding box center [642, 362] width 1007 height 737
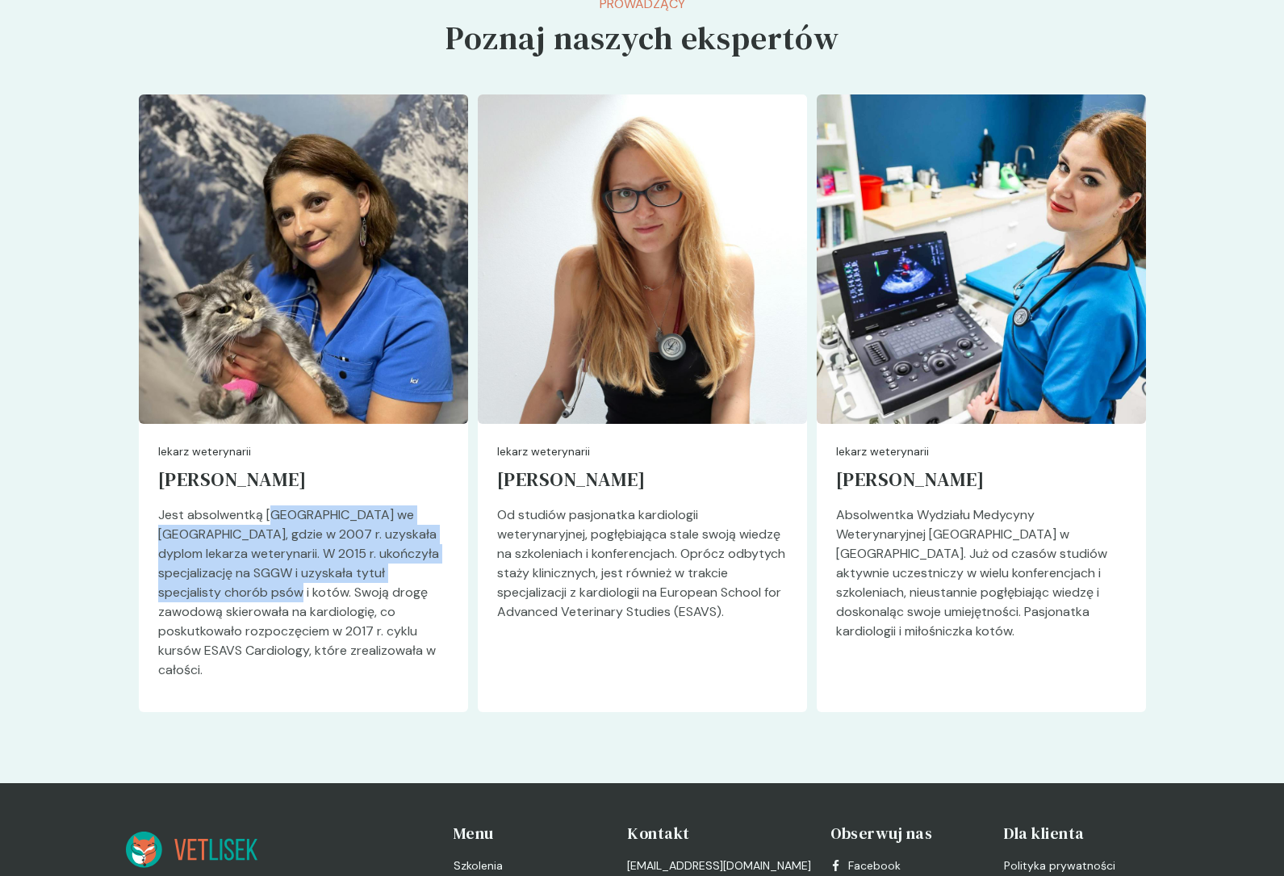
drag, startPoint x: 271, startPoint y: 543, endPoint x: 287, endPoint y: 619, distance: 77.6
click at [287, 619] on p "Jest absolwentką [GEOGRAPHIC_DATA] we [GEOGRAPHIC_DATA], gdzie w 2007 r. uzyska…" at bounding box center [303, 598] width 291 height 187
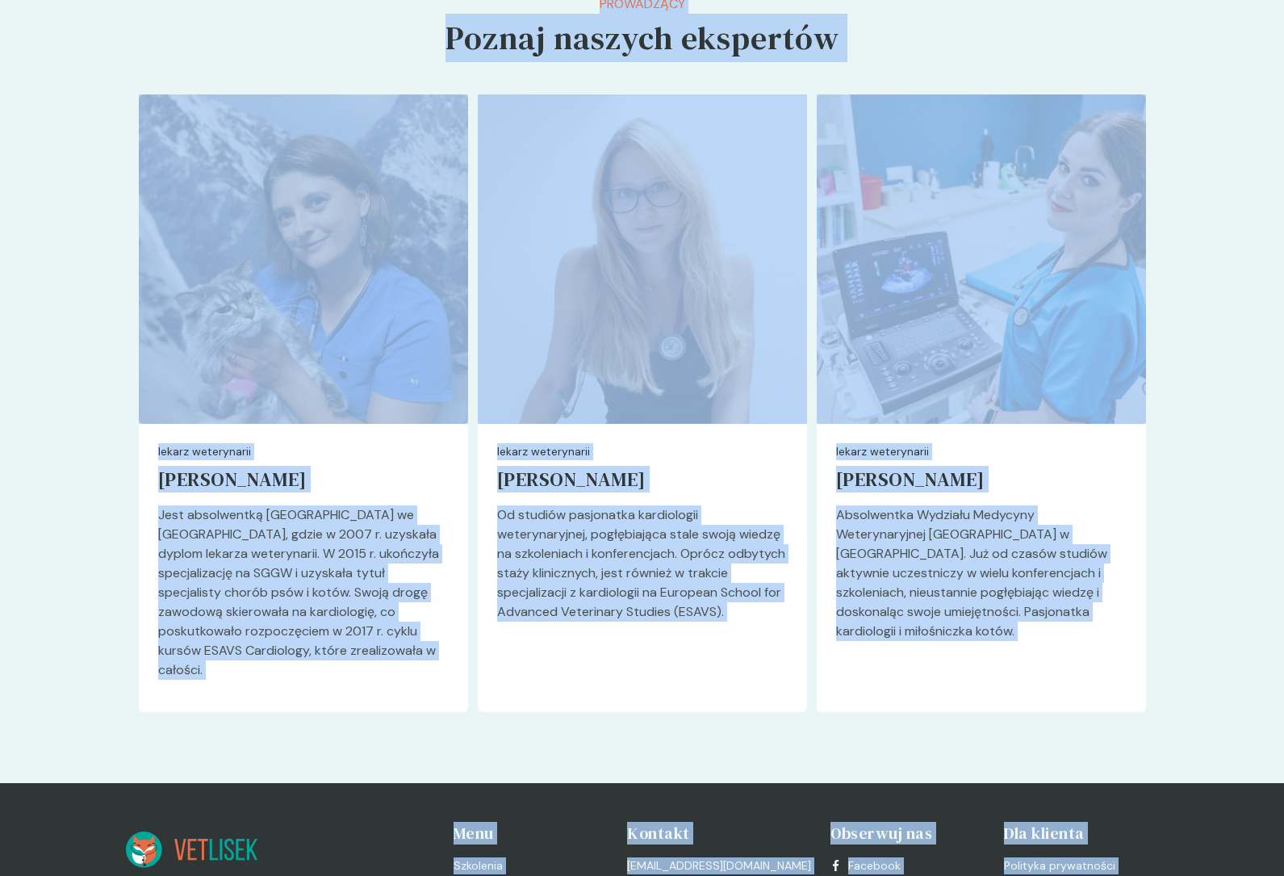
copy div "Szkolenia Prowadzący Szkolenia Kocia Kardiologia Kocia Kardiologia W odpowiedzi…"
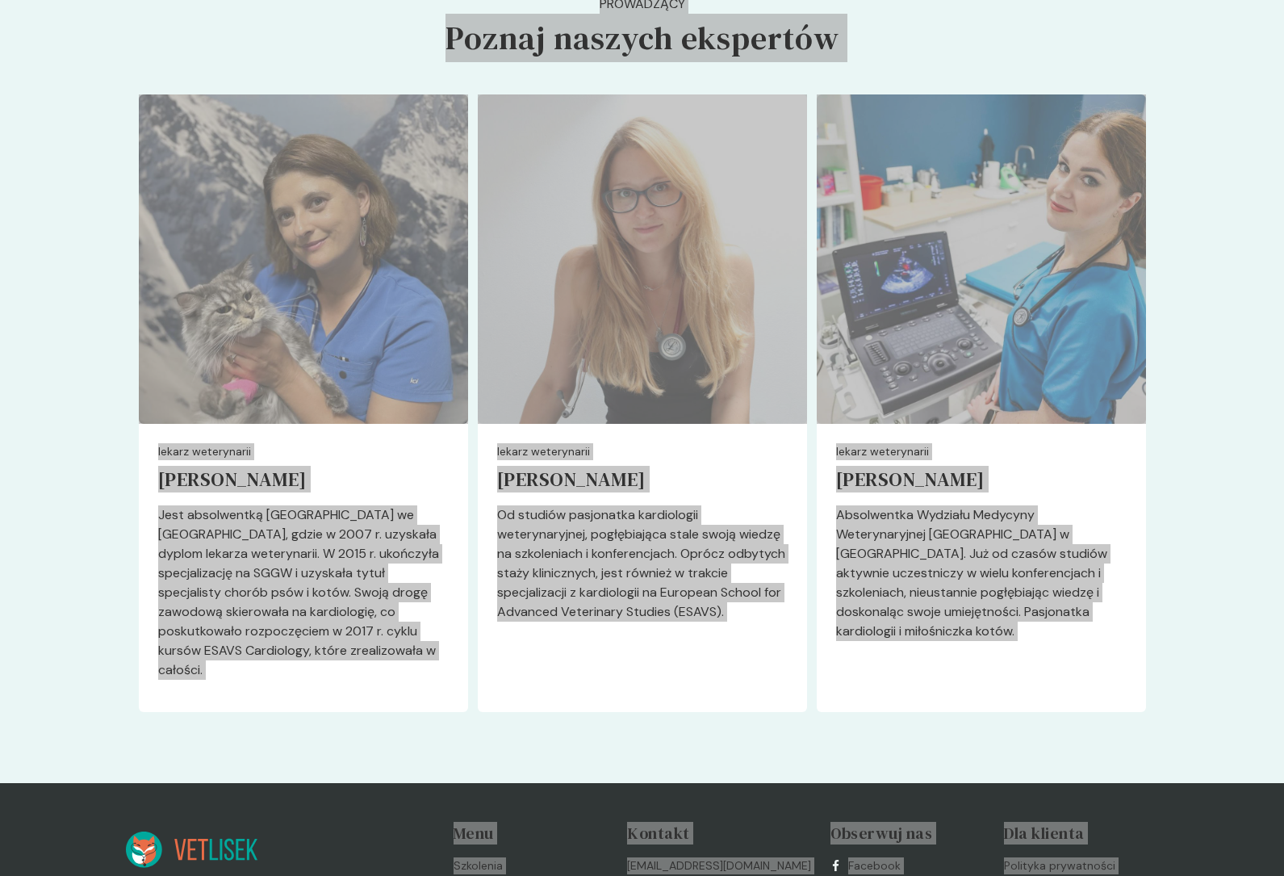
scroll to position [3745, 0]
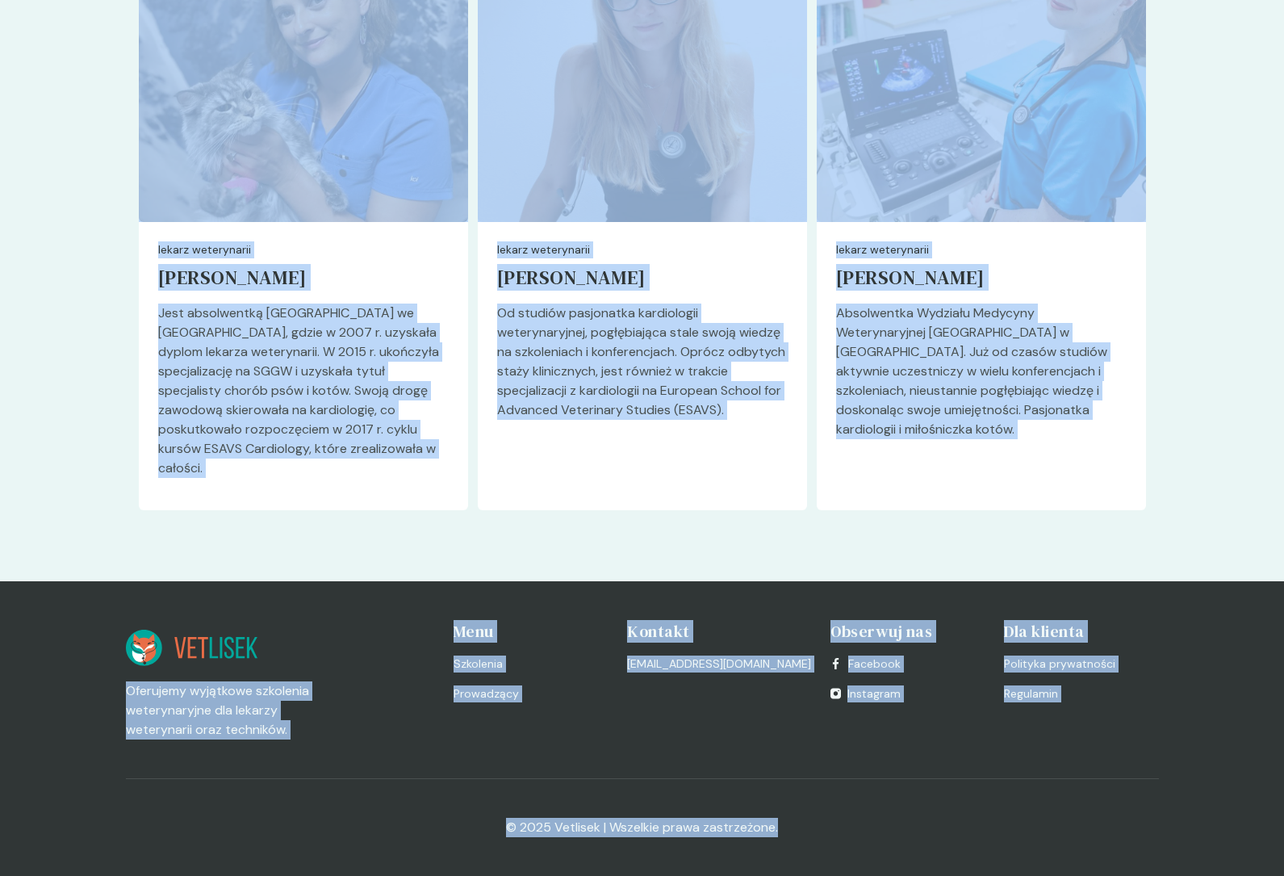
click at [958, 746] on div "Oferujemy wyjątkowe szkolenia weterynaryjne dla lekarzy weterynarii oraz techni…" at bounding box center [642, 719] width 1033 height 198
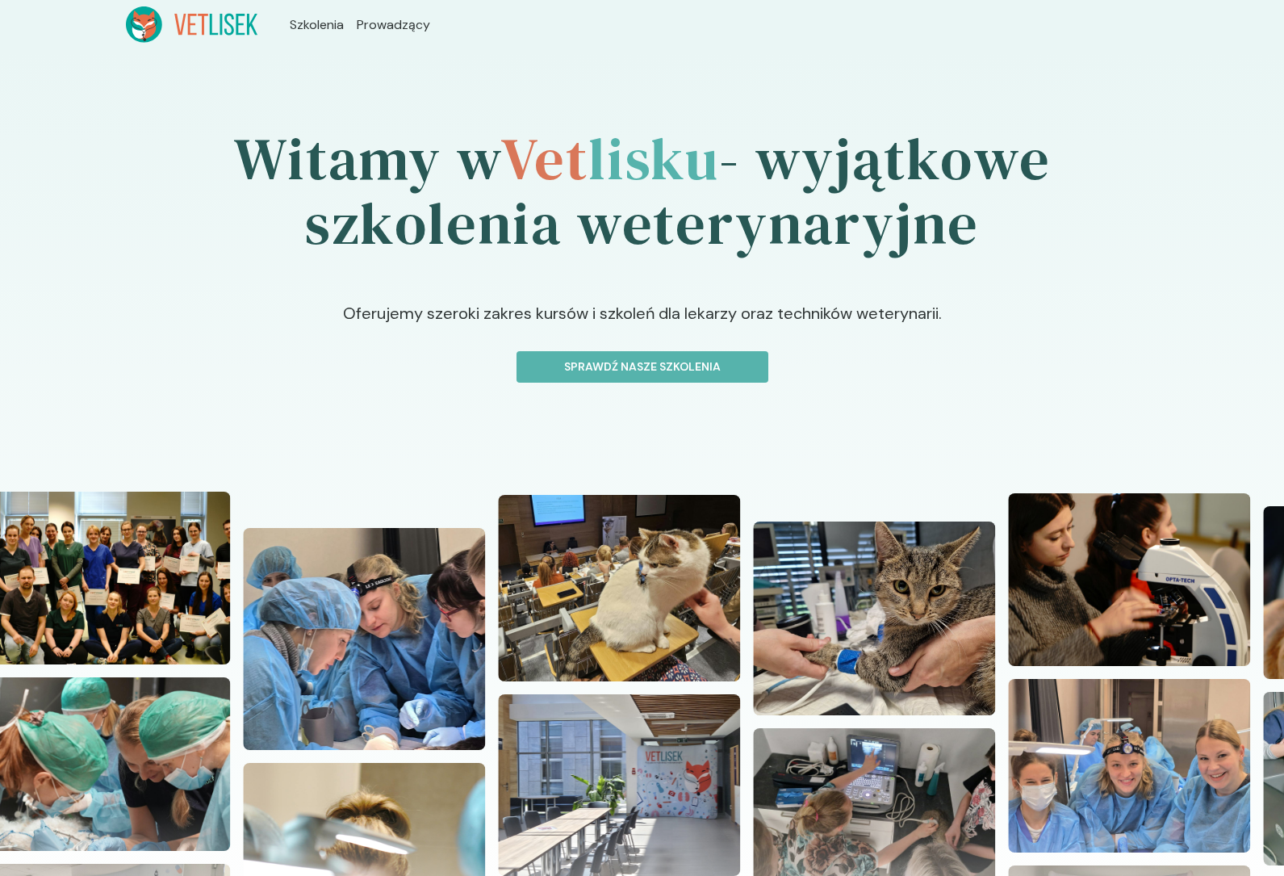
click at [603, 346] on p "Oferujemy szeroki zakres kursów i szkoleń dla lekarzy oraz techników weterynari…" at bounding box center [642, 326] width 856 height 50
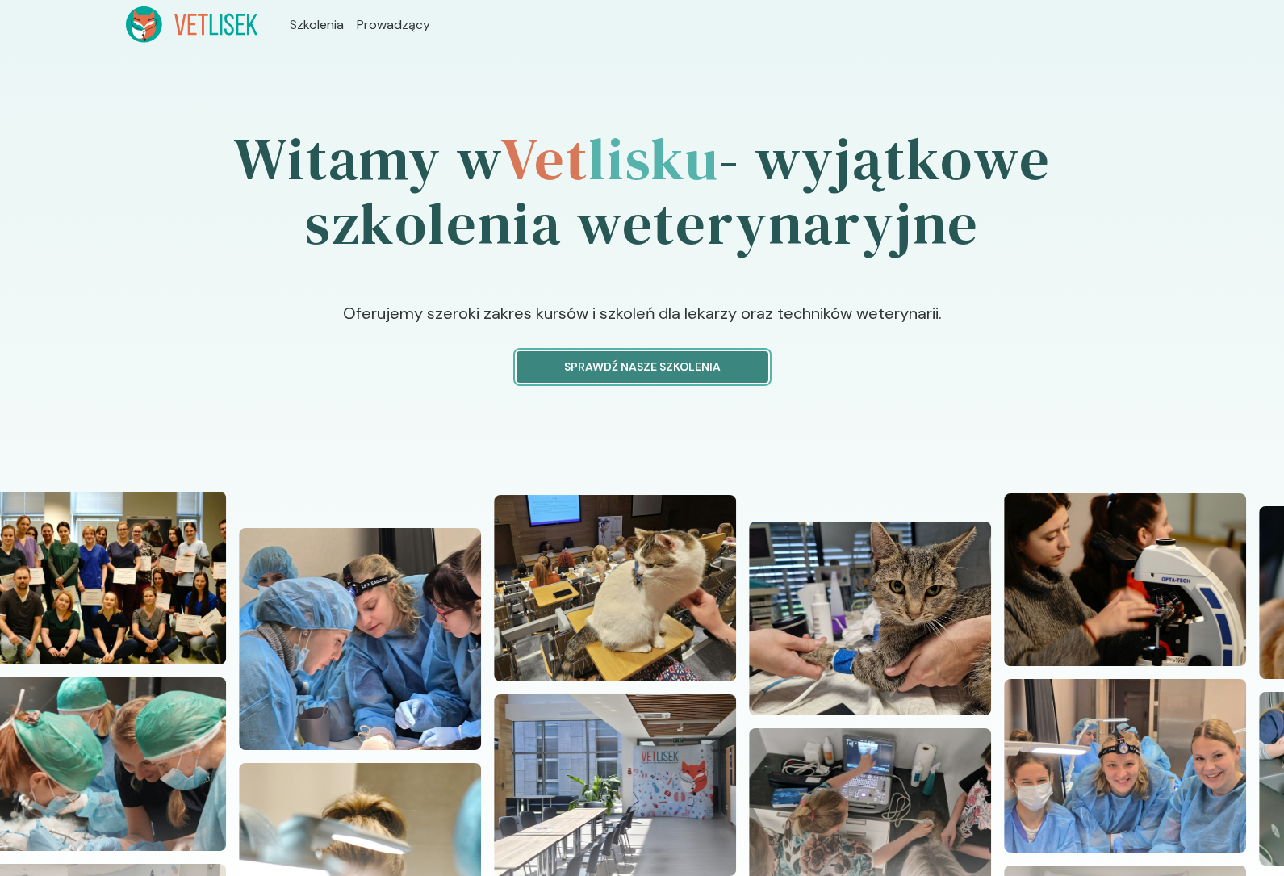
click at [599, 374] on p "Sprawdź nasze szkolenia" at bounding box center [642, 366] width 224 height 17
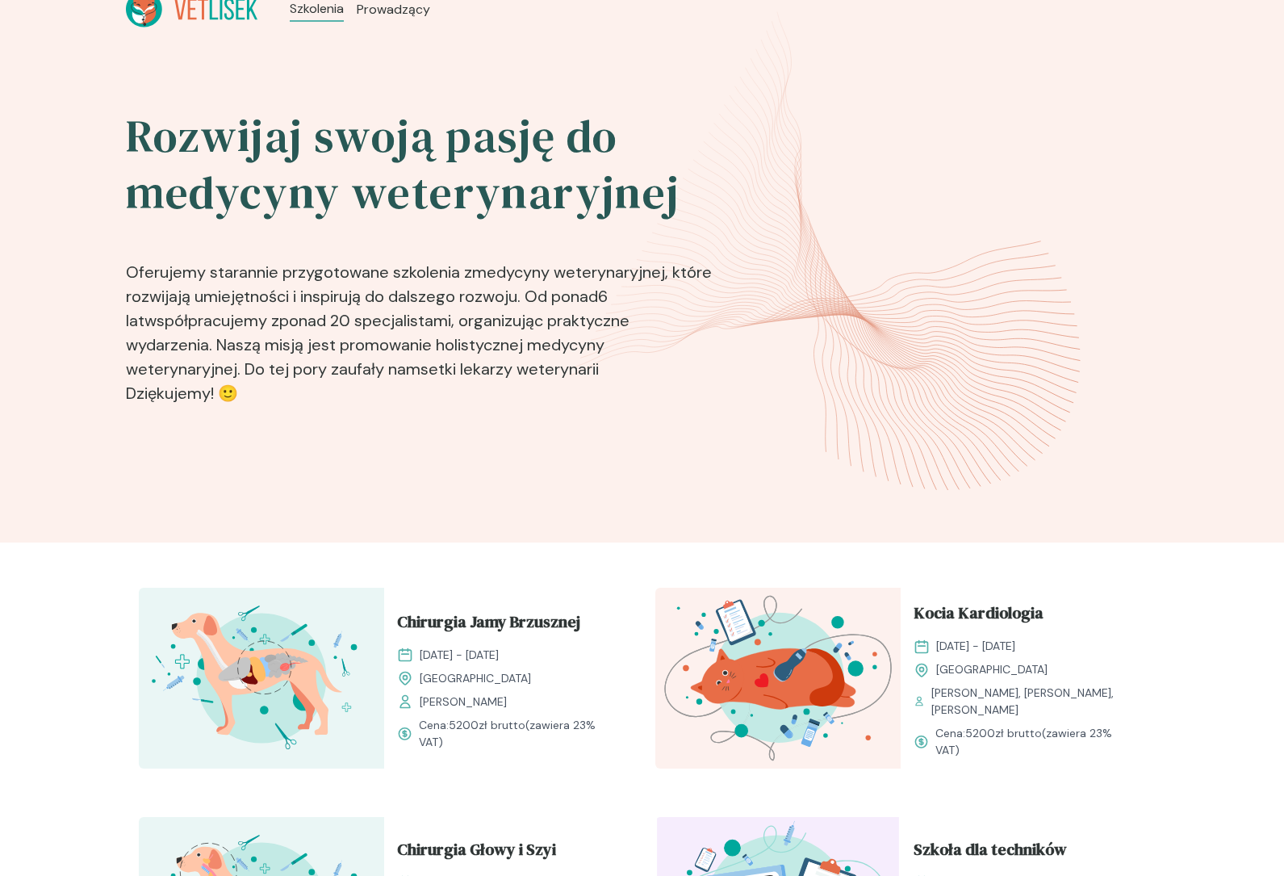
scroll to position [186, 0]
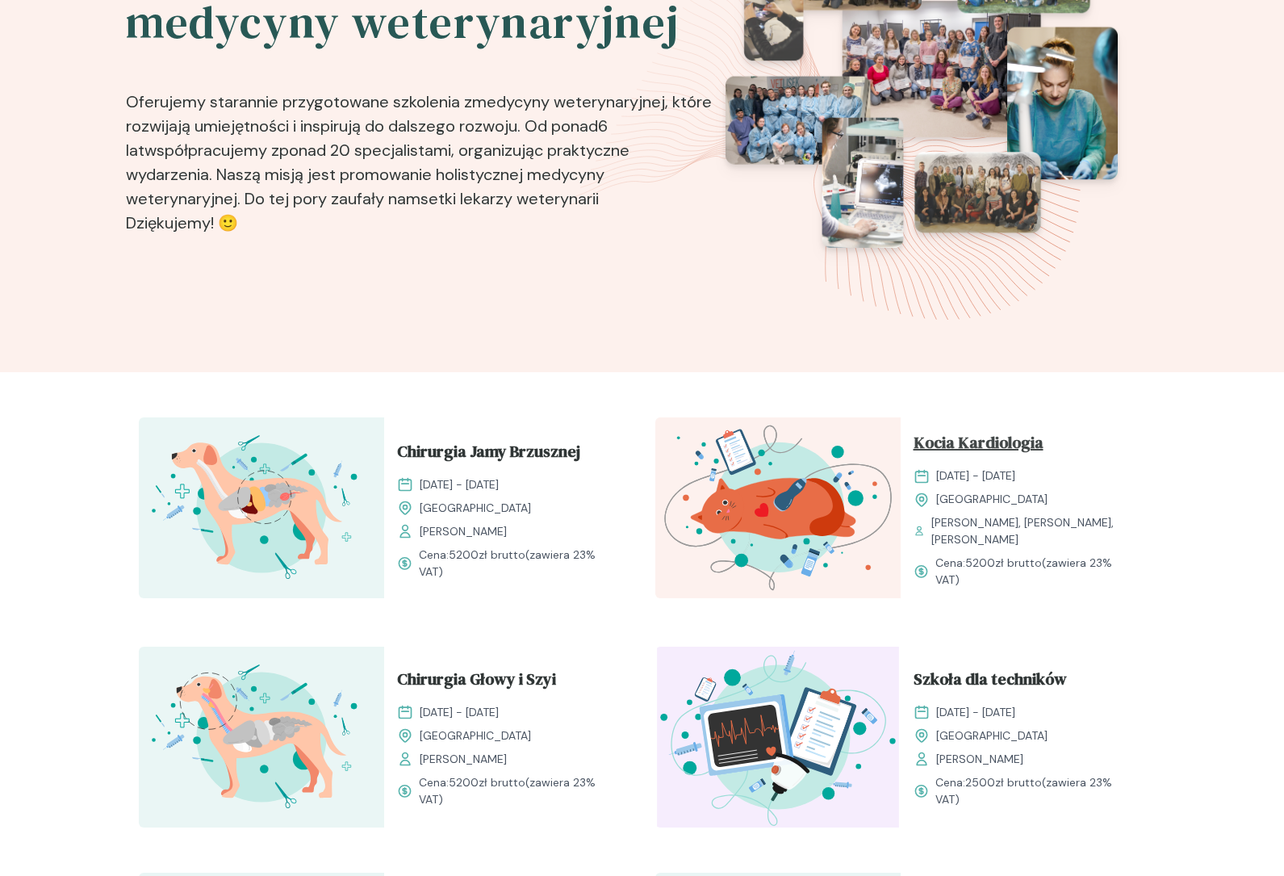
click at [980, 433] on span "Kocia Kardiologia" at bounding box center [979, 445] width 130 height 31
